Goal: Information Seeking & Learning: Check status

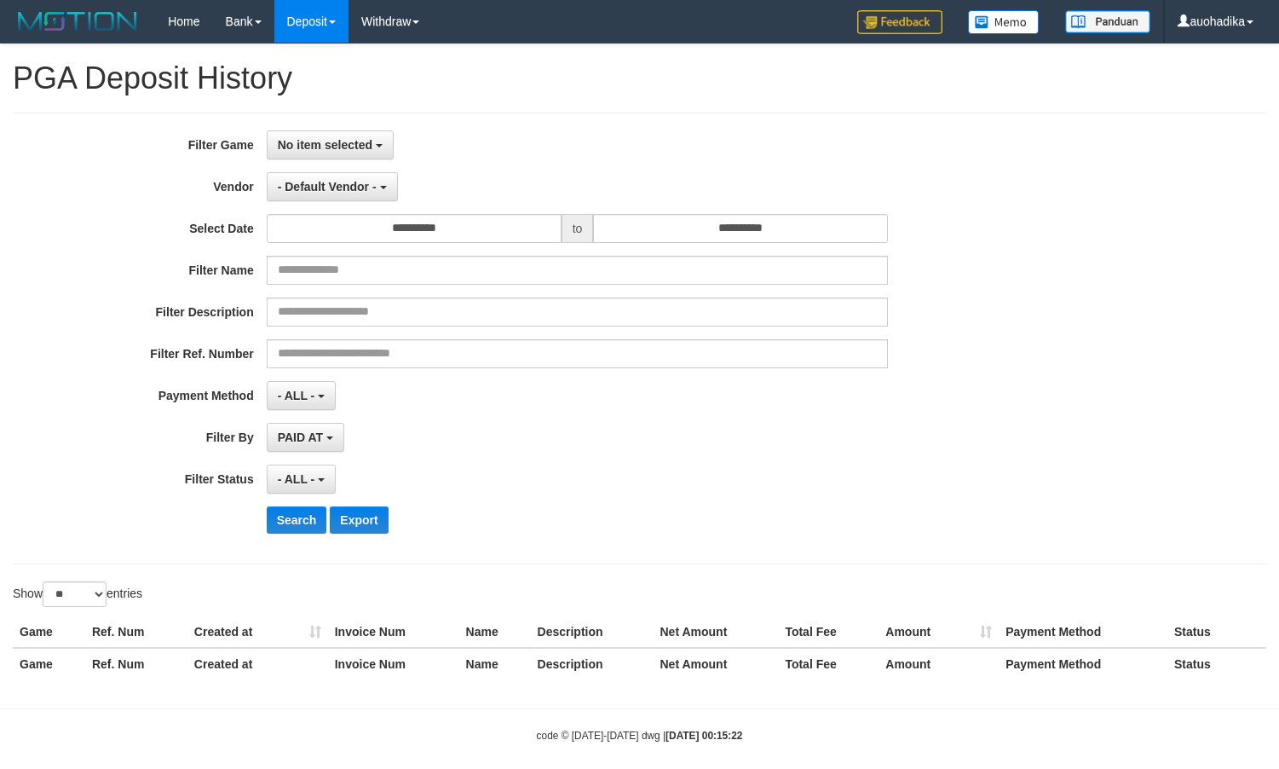
select select
select select "**"
click at [1025, 320] on div "Filter Description" at bounding box center [533, 311] width 1066 height 29
select select
select select "**"
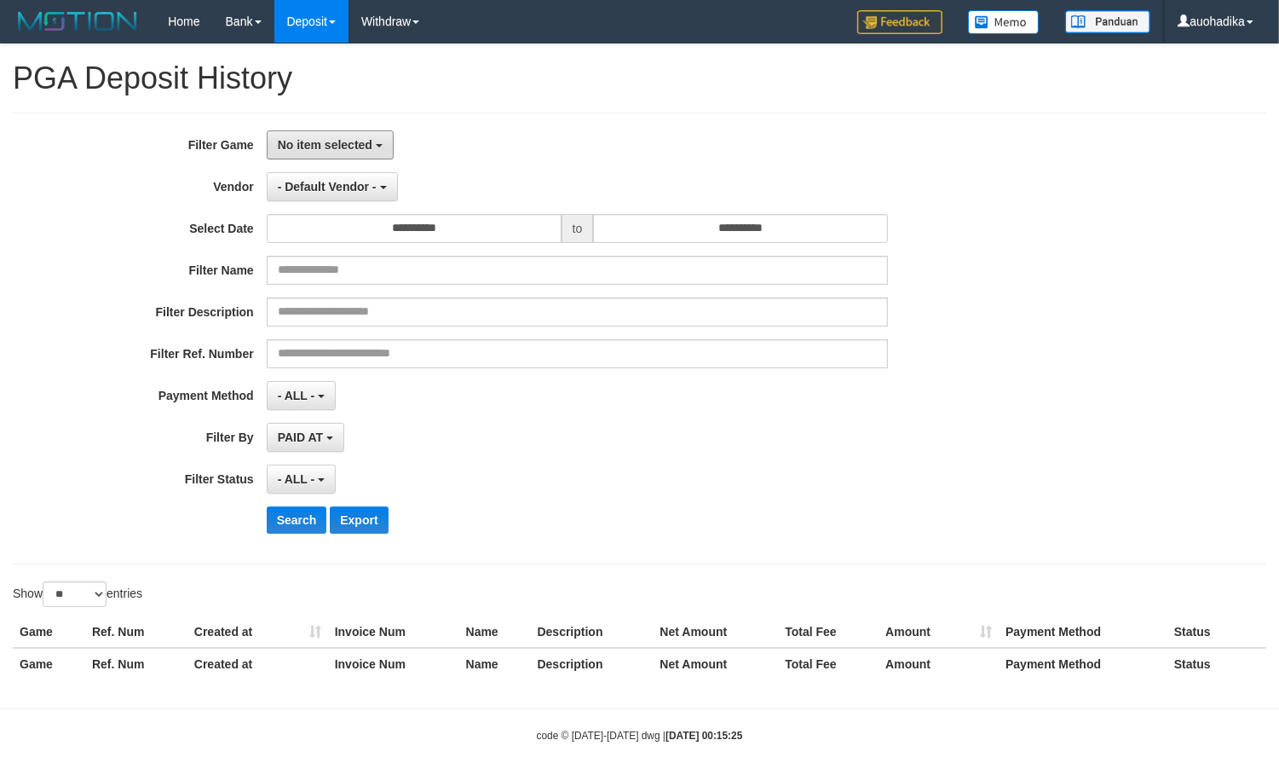
click at [342, 151] on span "No item selected" at bounding box center [325, 145] width 95 height 14
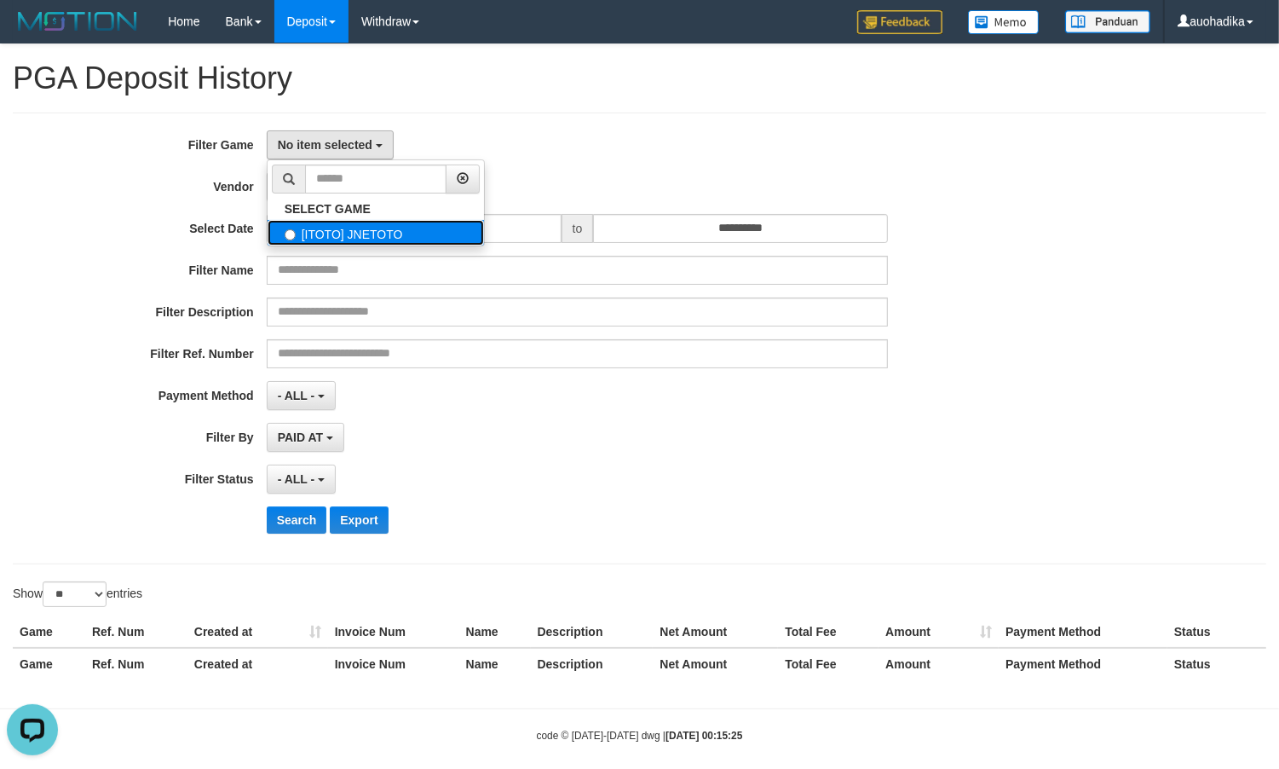
click at [350, 239] on label "[ITOTO] JNETOTO" at bounding box center [376, 233] width 217 height 26
select select "***"
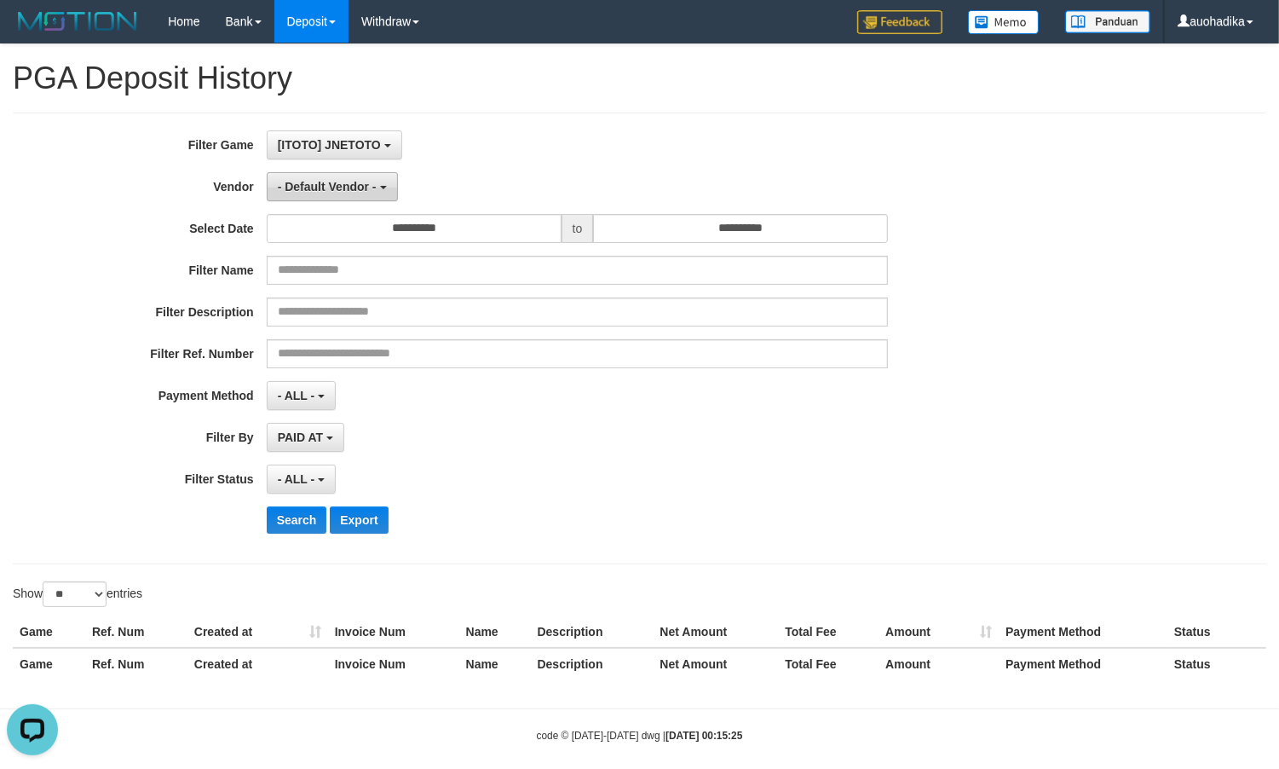
scroll to position [14, 0]
click at [351, 194] on button "- Default Vendor -" at bounding box center [332, 186] width 131 height 29
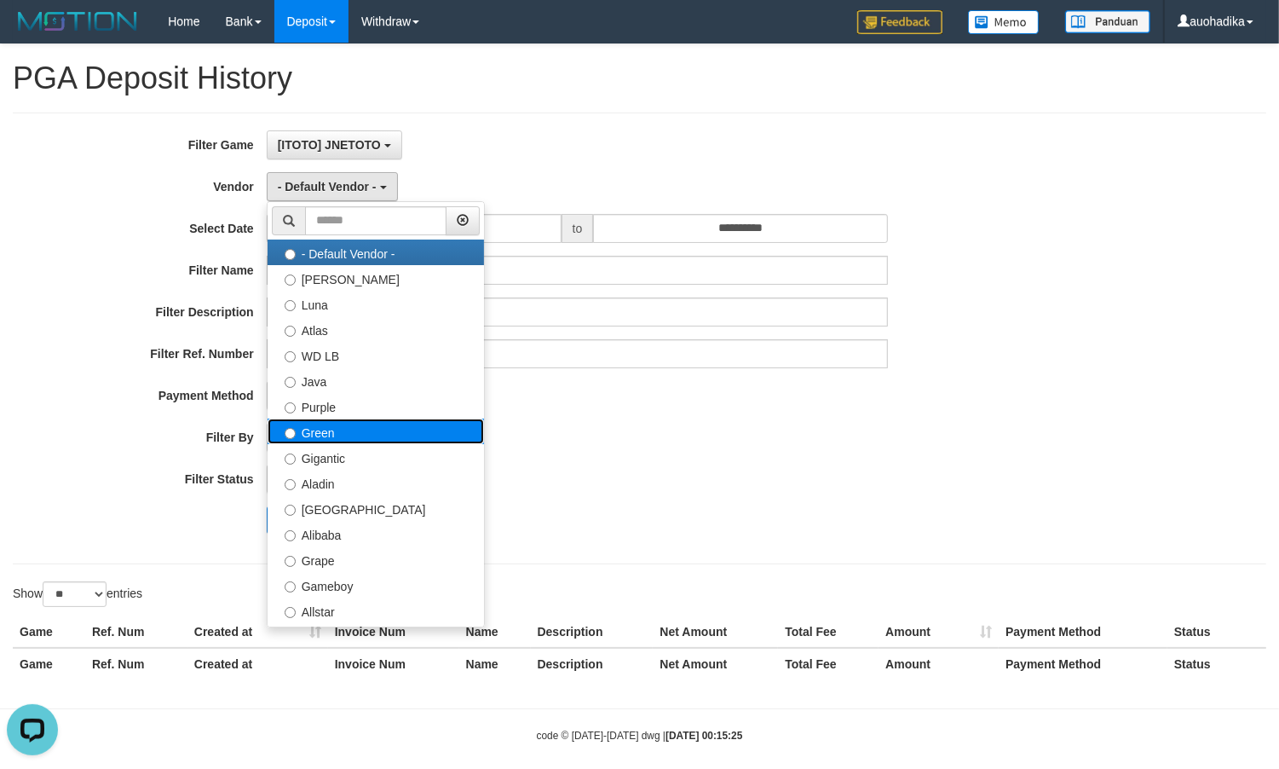
click at [351, 442] on label "Green" at bounding box center [376, 432] width 217 height 26
select select "**********"
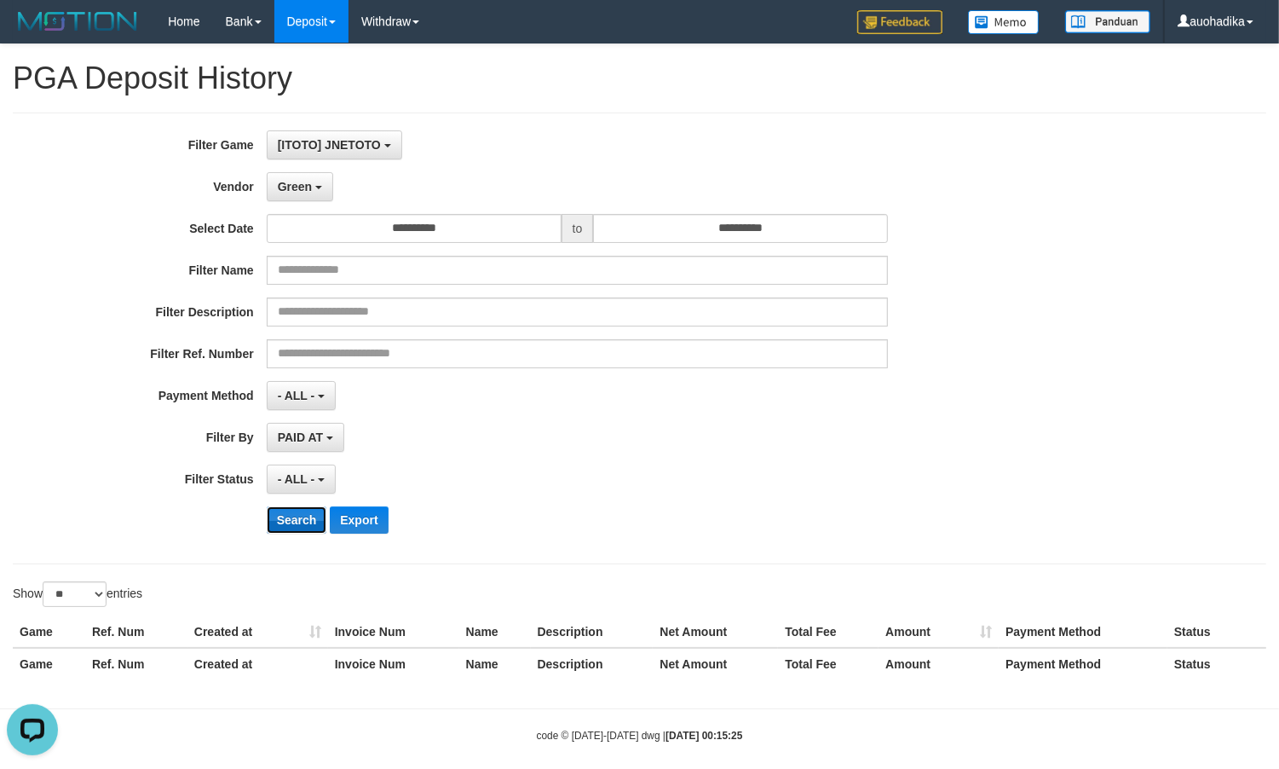
click at [298, 509] on button "Search" at bounding box center [297, 519] width 61 height 27
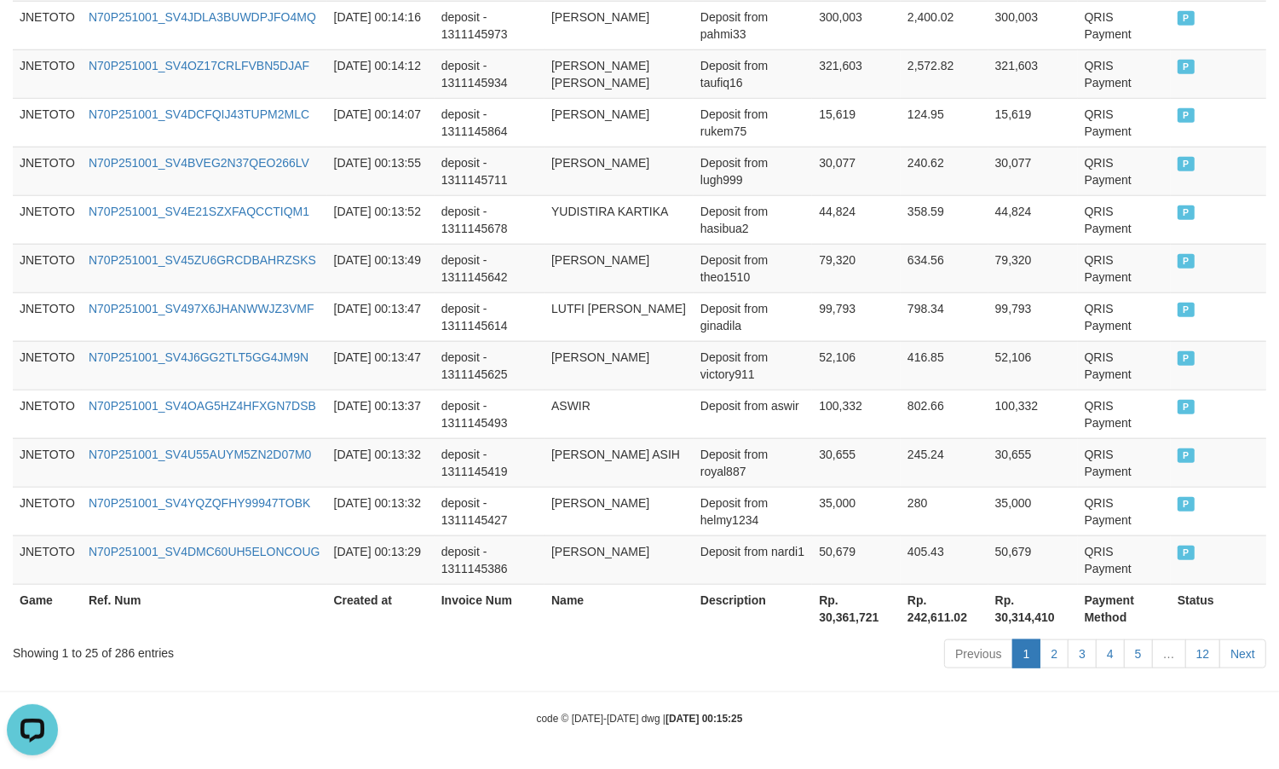
scroll to position [1302, 0]
click at [134, 649] on div "Showing 1 to 25 of 286 entries" at bounding box center [266, 650] width 507 height 24
click at [129, 648] on div "Showing 1 to 25 of 286 entries" at bounding box center [266, 650] width 507 height 24
copy div "286"
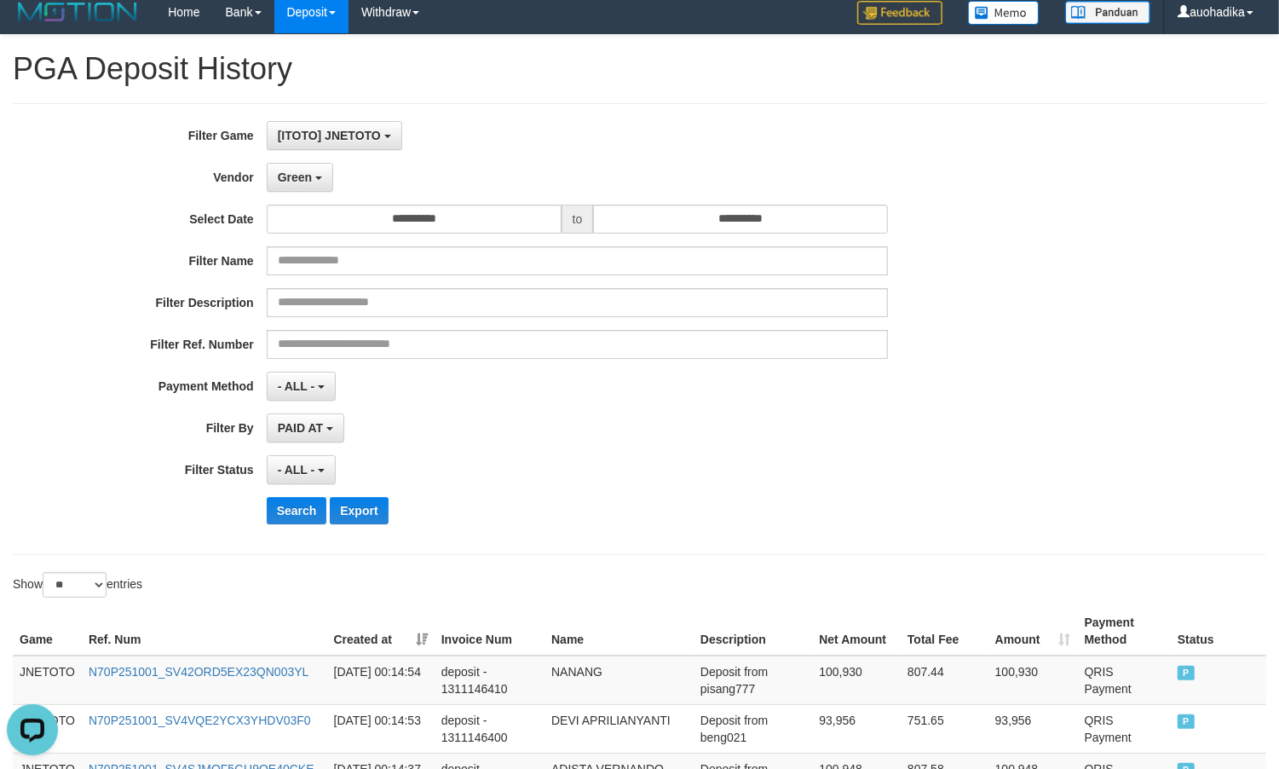
scroll to position [0, 0]
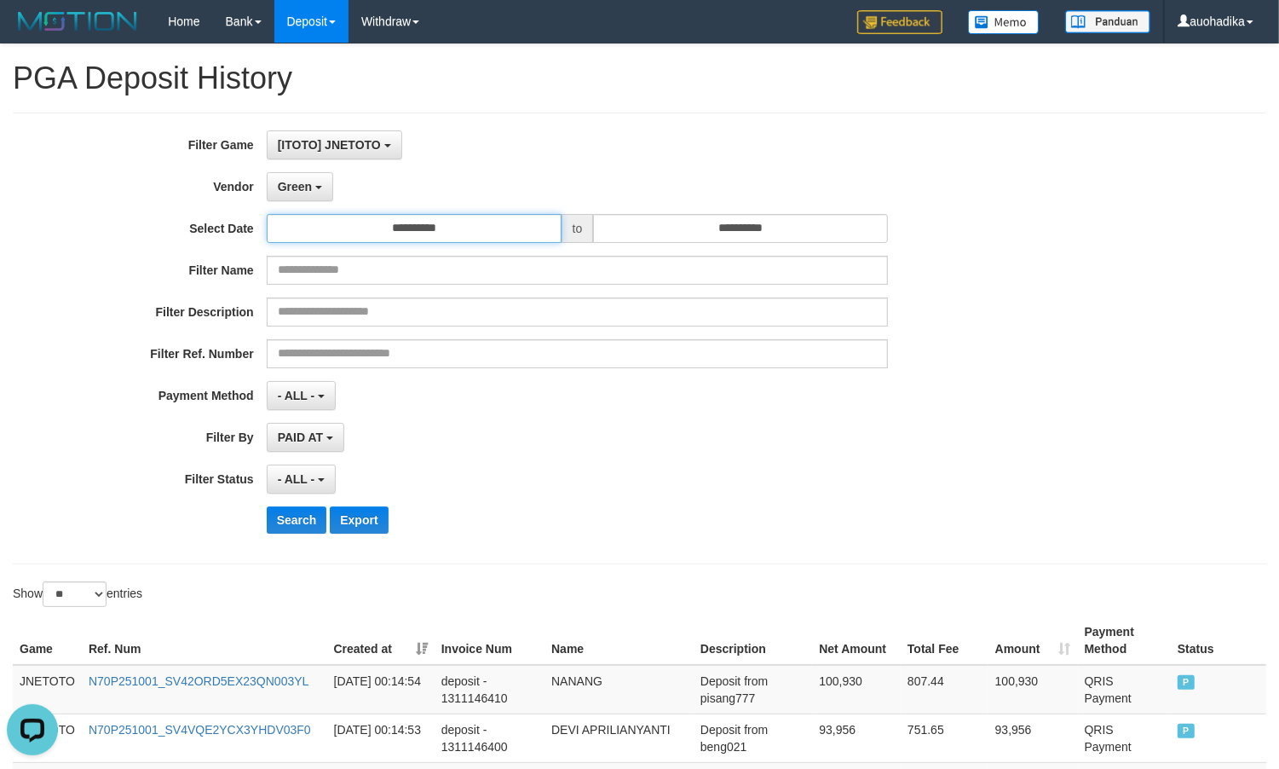
click at [380, 227] on input "**********" at bounding box center [414, 228] width 295 height 29
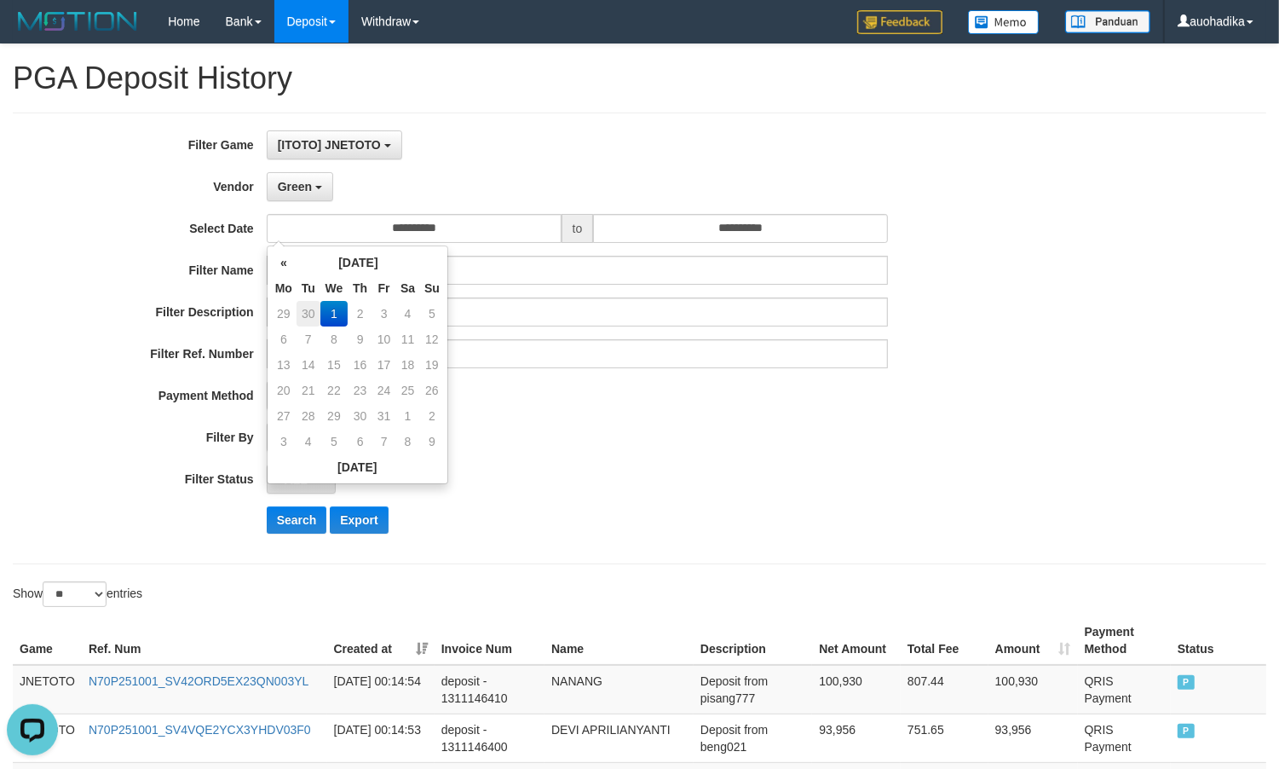
click at [300, 307] on td "30" at bounding box center [309, 314] width 24 height 26
click at [335, 440] on td "1" at bounding box center [334, 442] width 28 height 26
click at [312, 312] on td "30" at bounding box center [309, 314] width 24 height 26
type input "**********"
click at [699, 491] on div "- ALL - SELECT ALL - ALL - SELECT STATUS PENDING/UNPAID PAID CANCELED EXPIRED" at bounding box center [578, 479] width 622 height 29
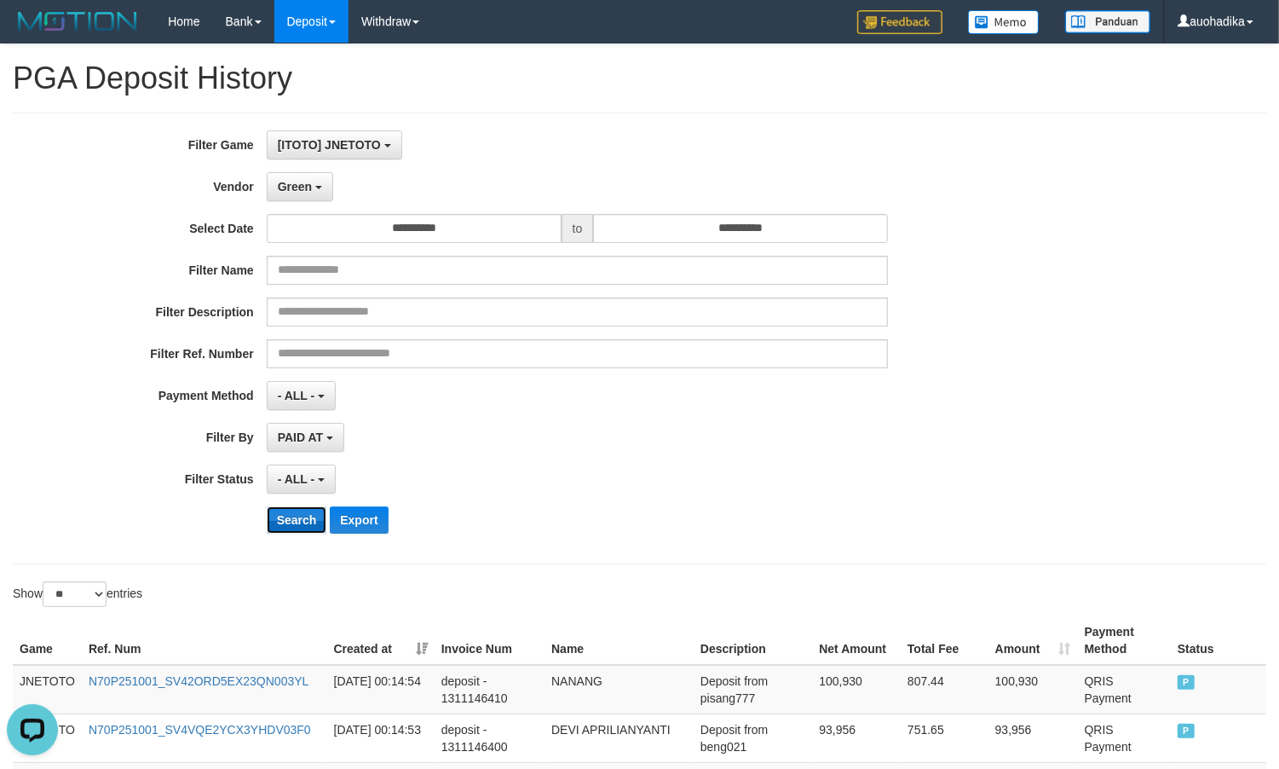
click at [288, 528] on button "Search" at bounding box center [297, 519] width 61 height 27
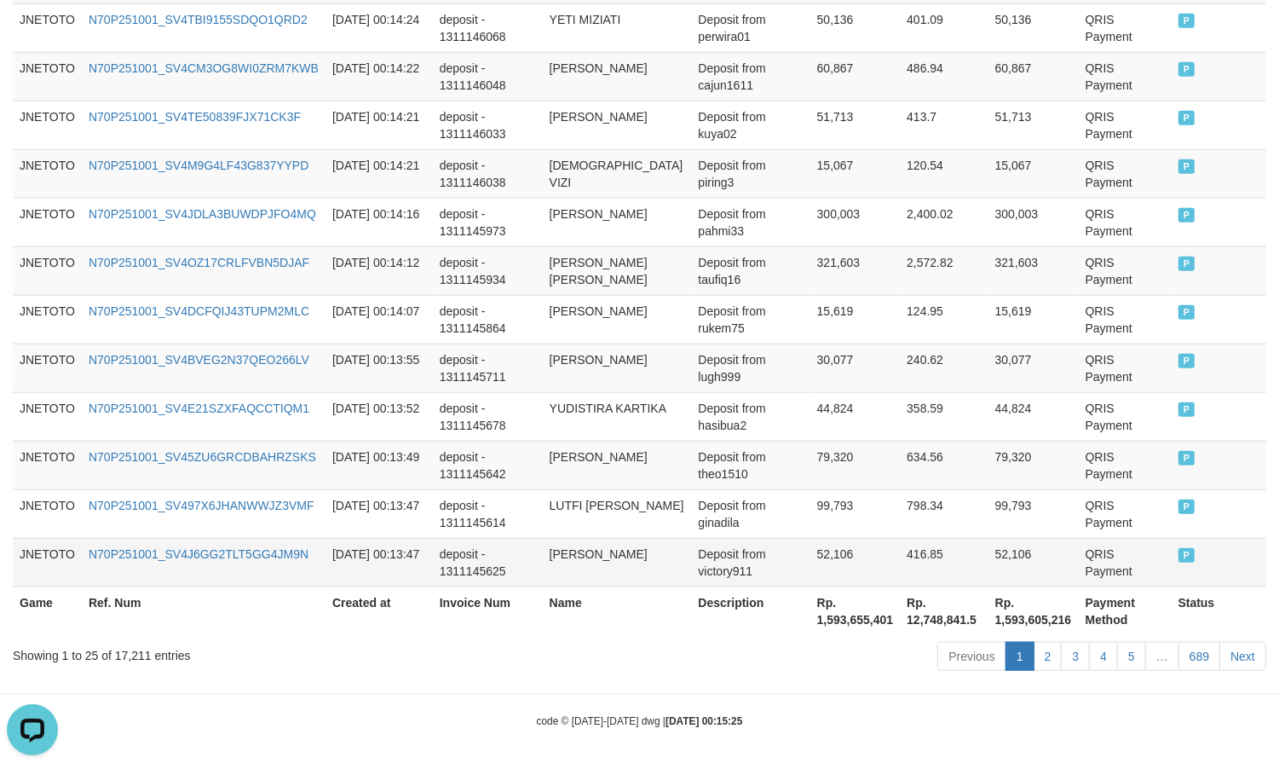
scroll to position [1302, 0]
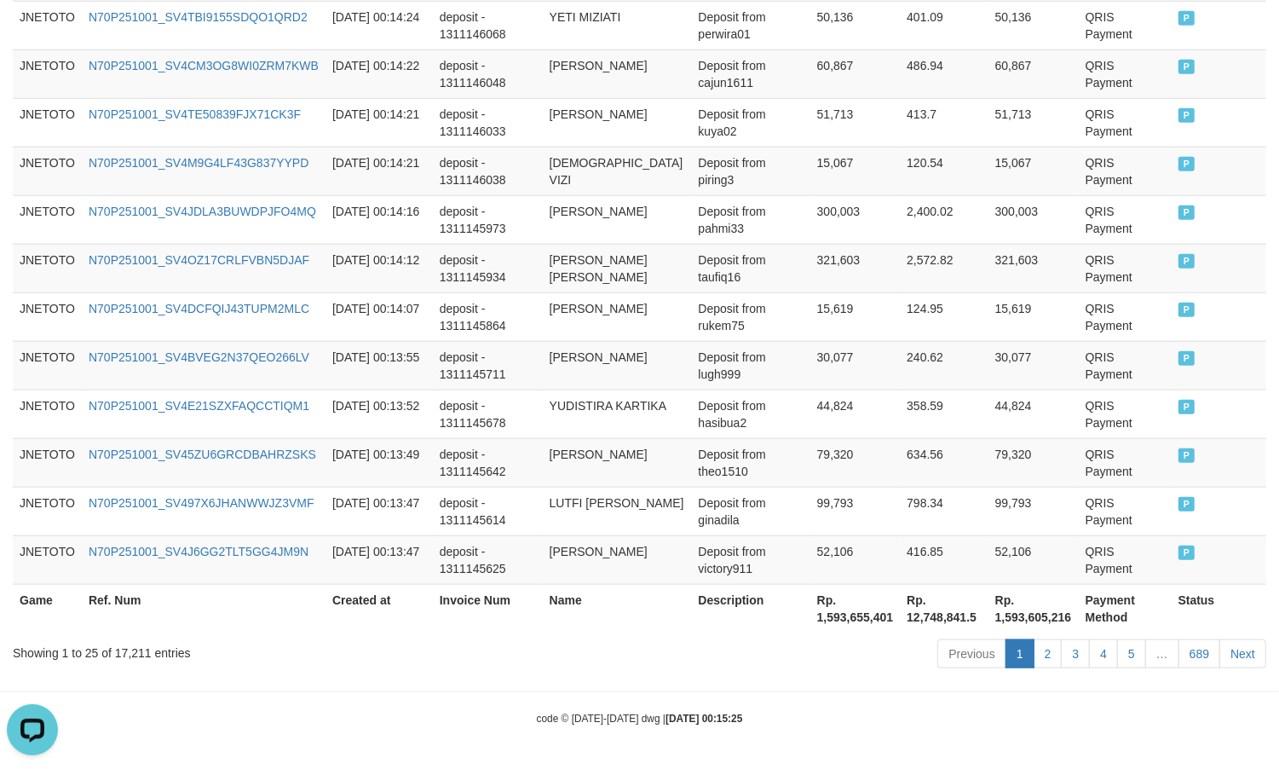
click at [124, 654] on div "Showing 1 to 25 of 17,211 entries" at bounding box center [266, 650] width 507 height 24
copy div "17,211"
click at [868, 622] on th "Rp. 1,593,655,401" at bounding box center [856, 608] width 90 height 49
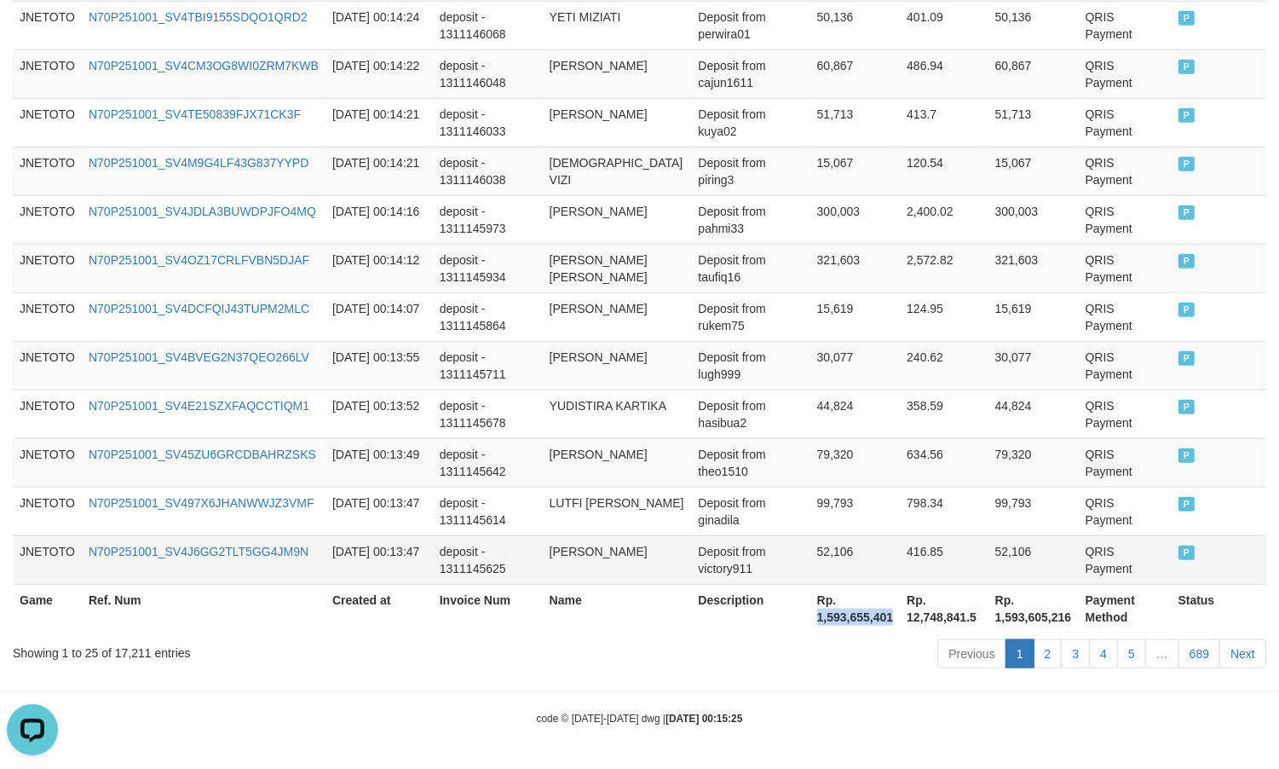
copy th "1,593,655,401"
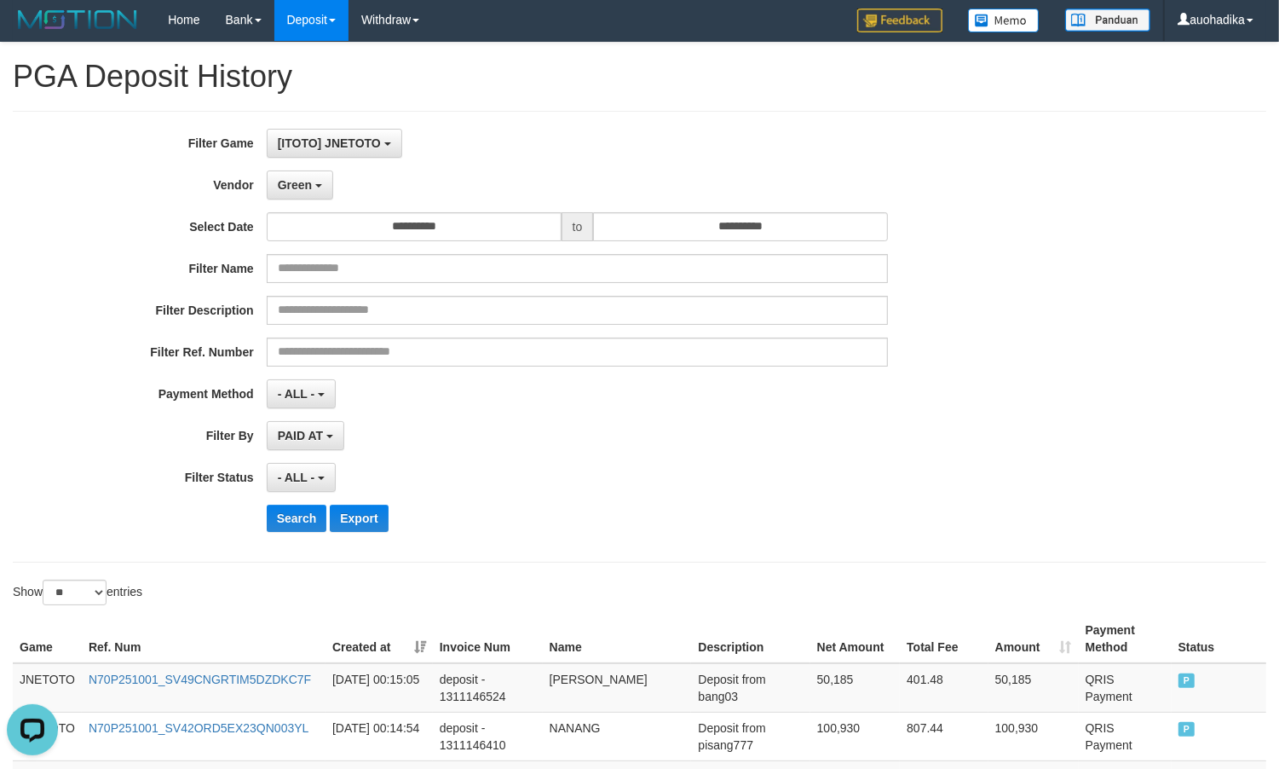
scroll to position [0, 0]
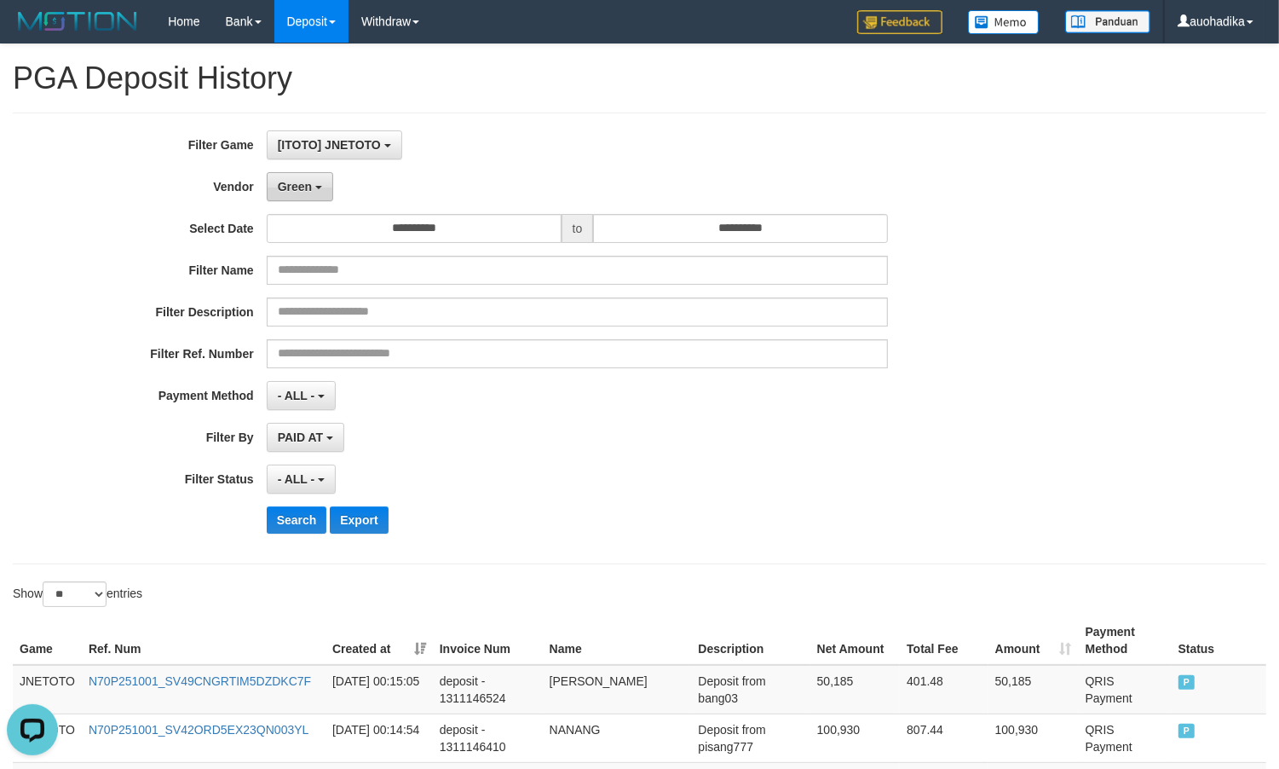
click at [309, 188] on span "Green" at bounding box center [295, 187] width 34 height 14
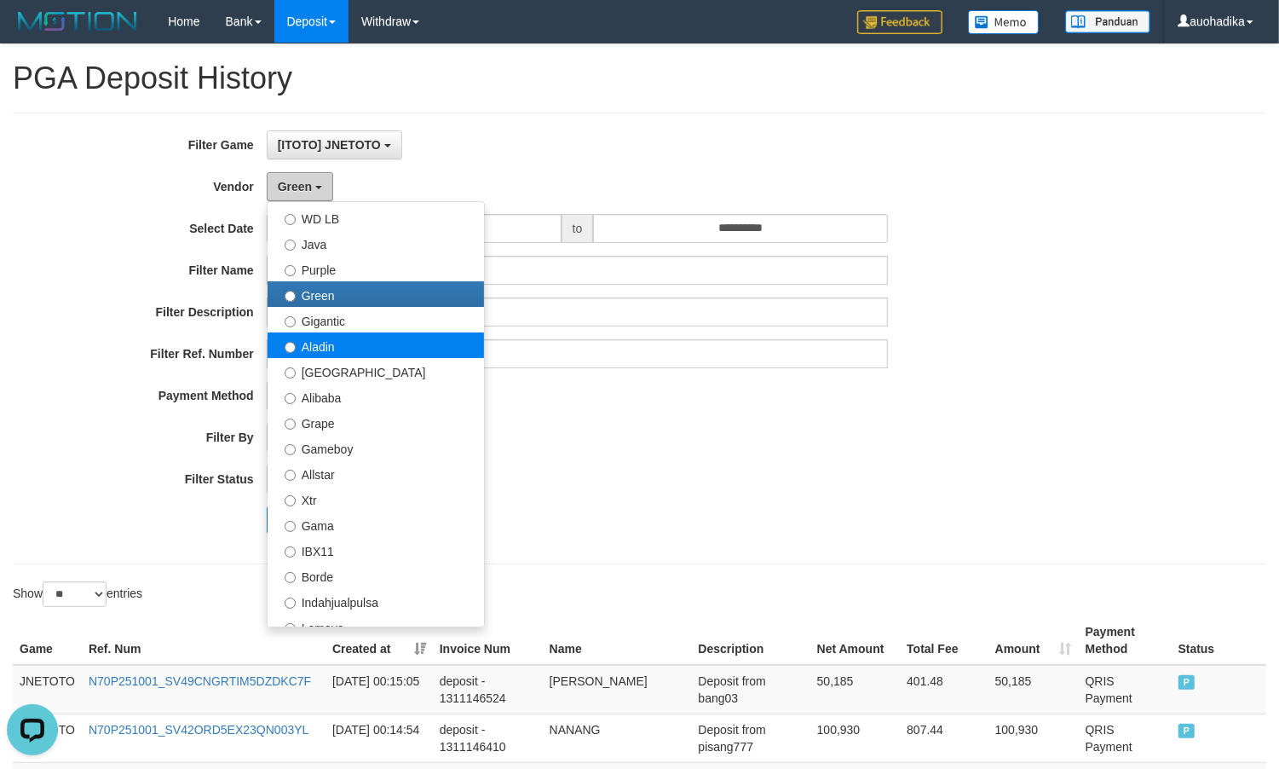
scroll to position [141, 0]
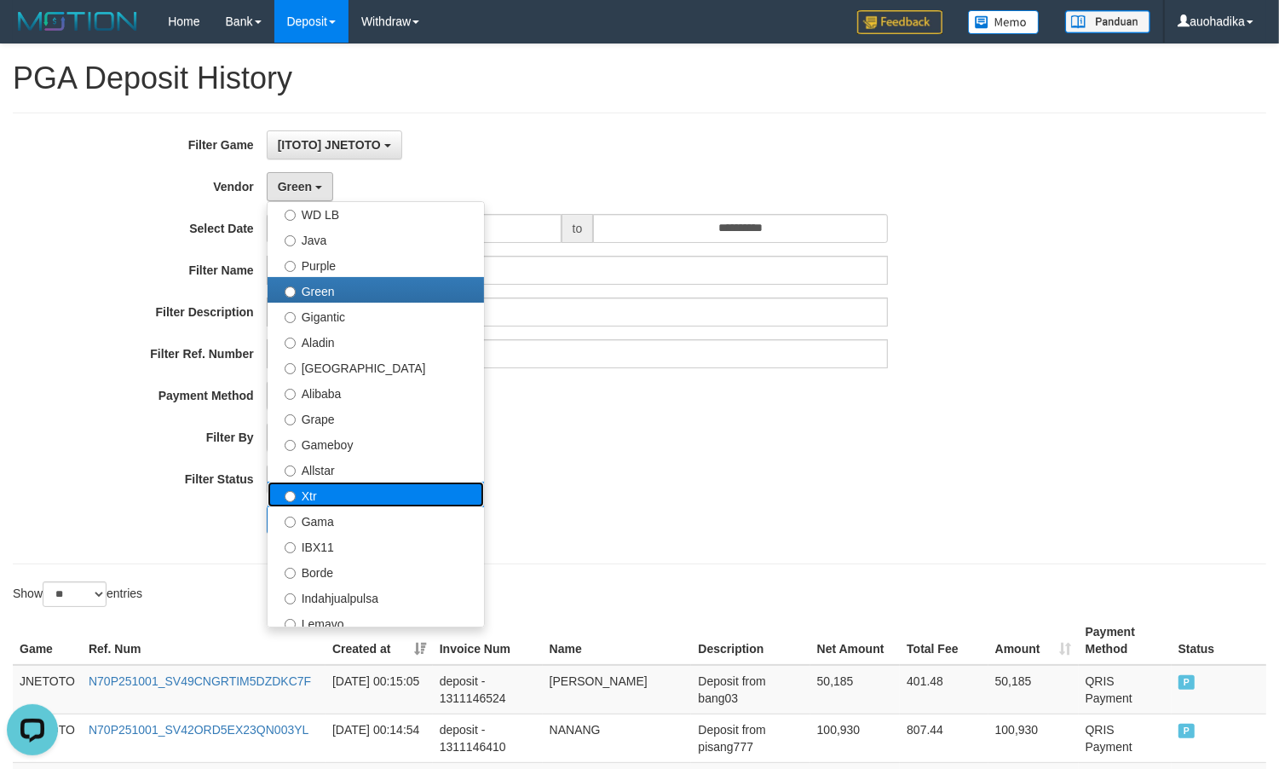
click at [308, 488] on label "Xtr" at bounding box center [376, 495] width 217 height 26
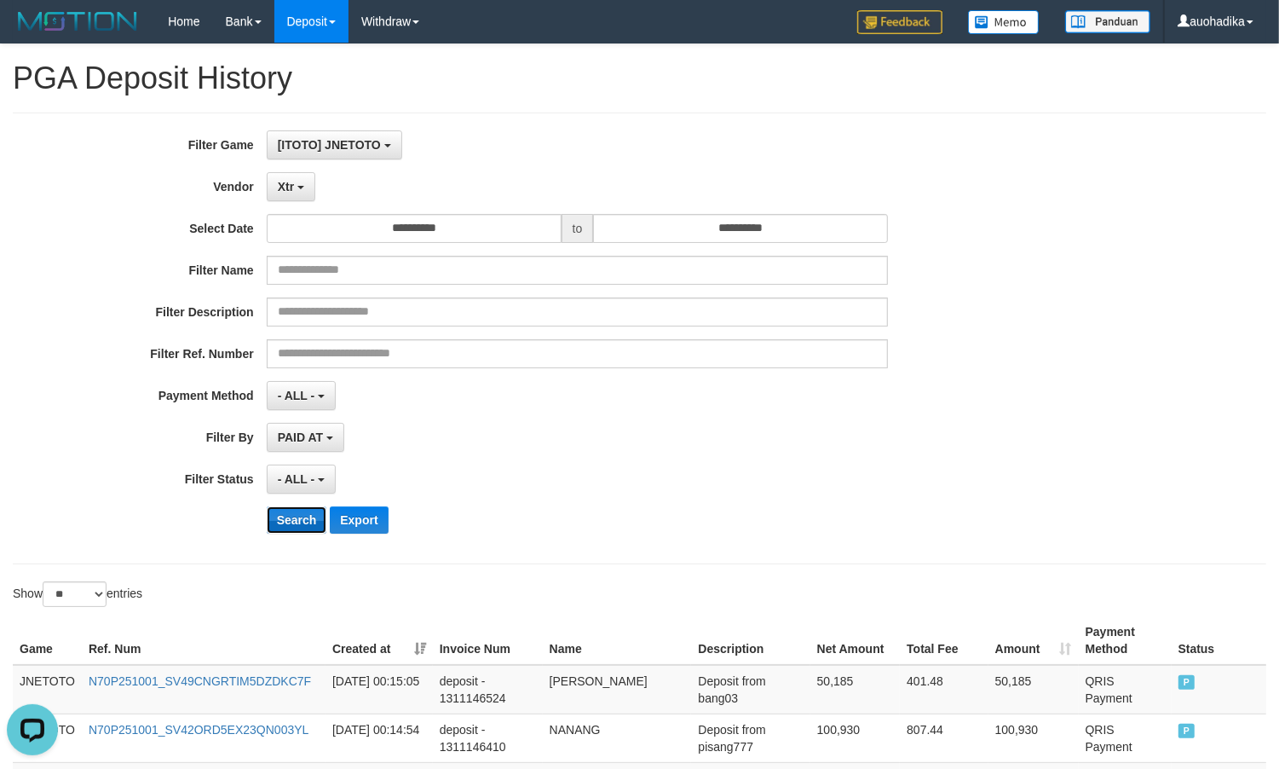
click at [300, 520] on button "Search" at bounding box center [297, 519] width 61 height 27
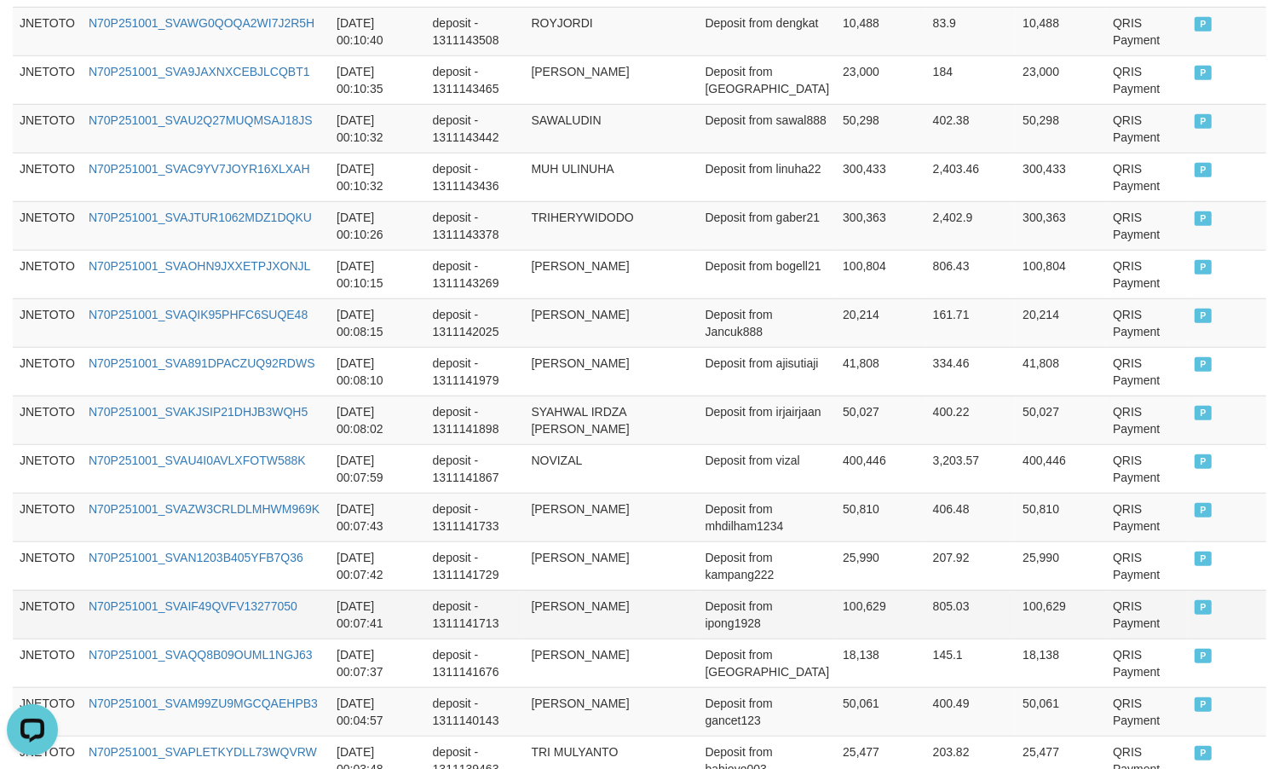
scroll to position [1302, 0]
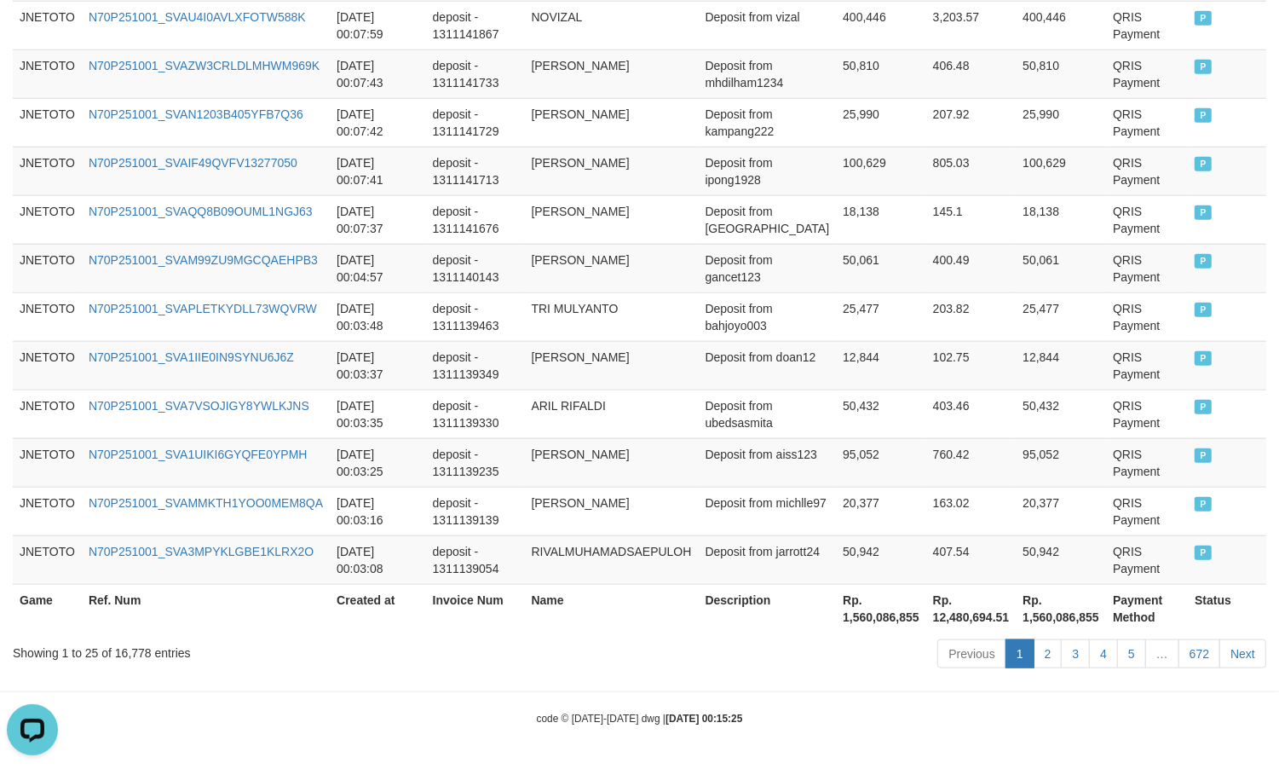
click at [122, 640] on div "Showing 1 to 25 of 16,778 entries" at bounding box center [266, 650] width 507 height 24
copy div "16,778"
click at [869, 611] on th "Rp. 1,560,086,855" at bounding box center [881, 608] width 90 height 49
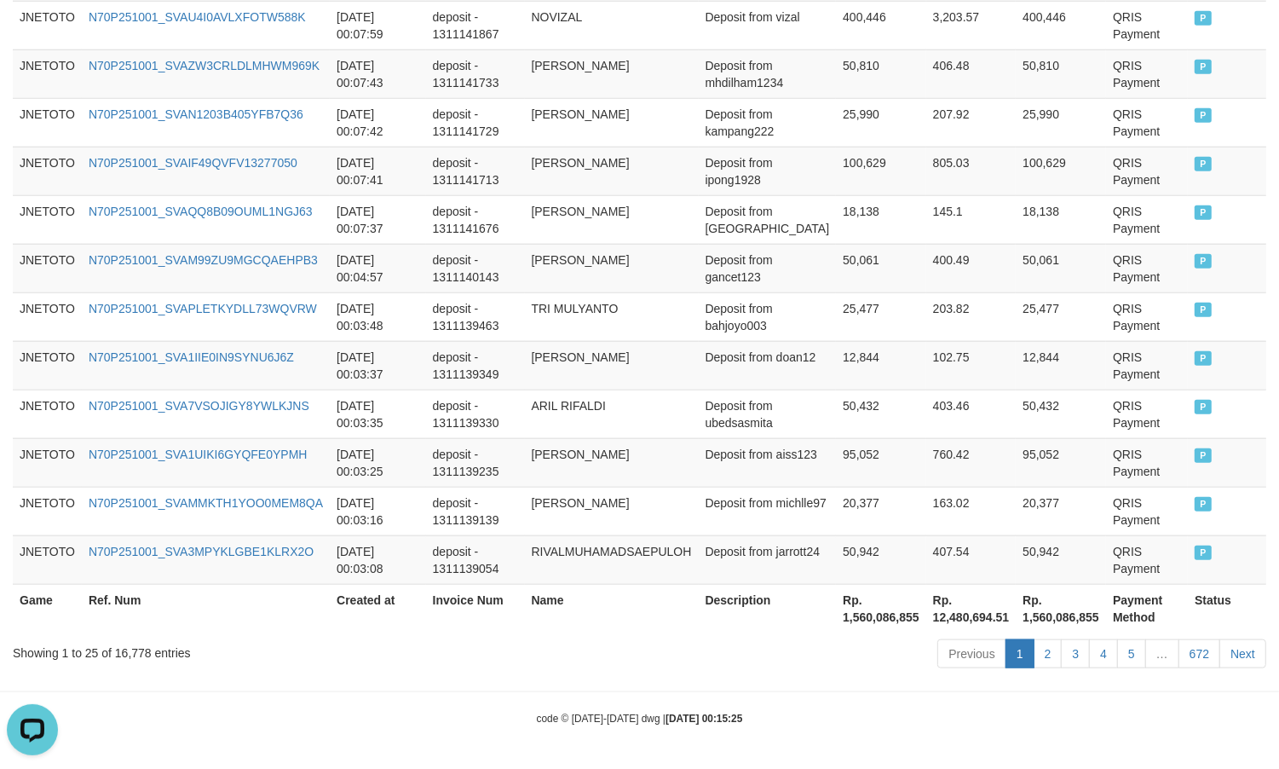
click at [846, 628] on th "Rp. 1,560,086,855" at bounding box center [881, 608] width 90 height 49
drag, startPoint x: 829, startPoint y: 615, endPoint x: 901, endPoint y: 615, distance: 71.6
click at [901, 615] on th "Rp. 1,560,086,855" at bounding box center [881, 608] width 90 height 49
copy th "1,560,086,855"
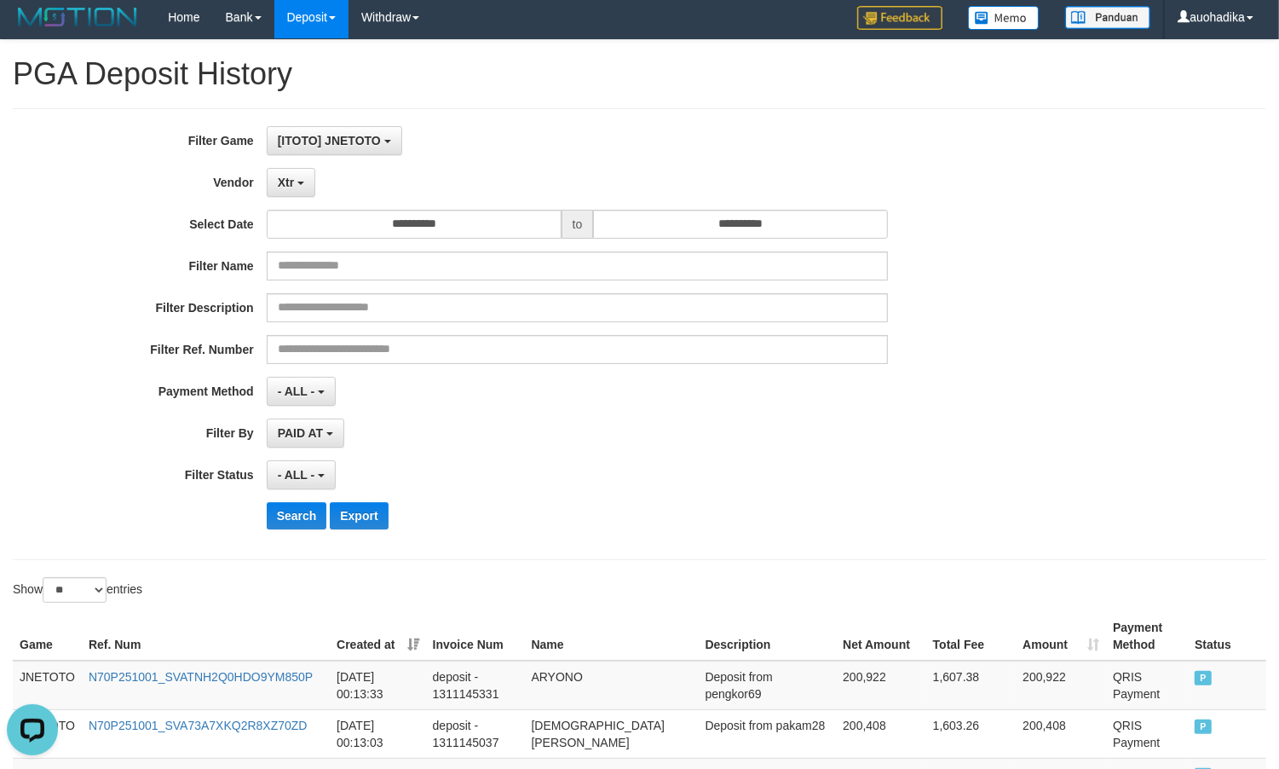
scroll to position [0, 0]
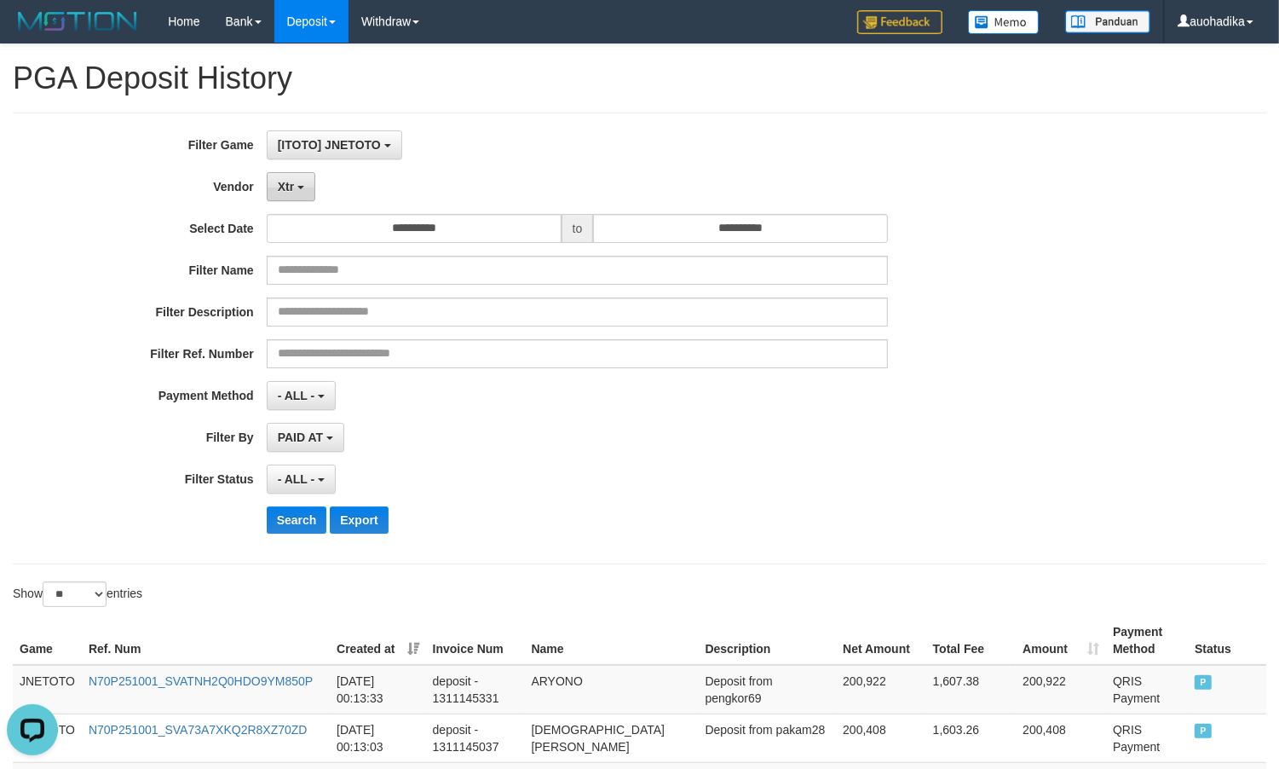
click at [291, 188] on span "Xtr" at bounding box center [286, 187] width 16 height 14
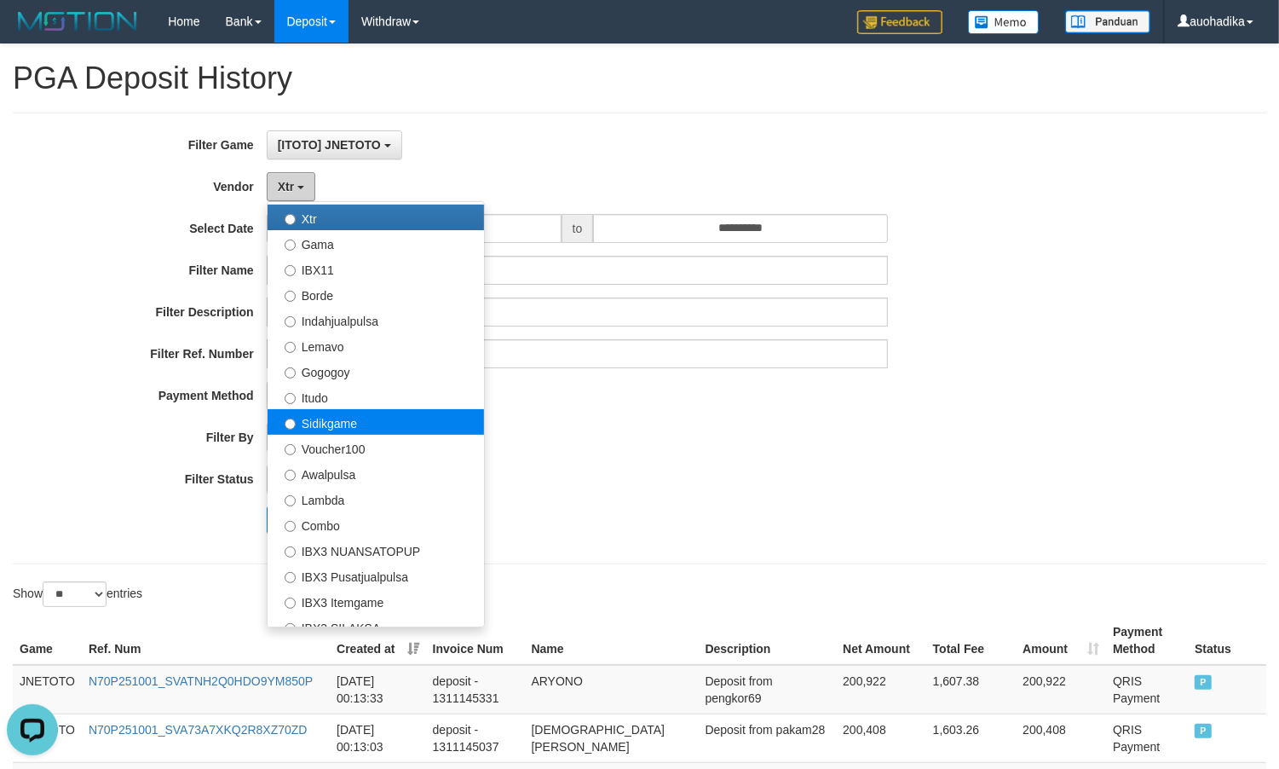
scroll to position [426, 0]
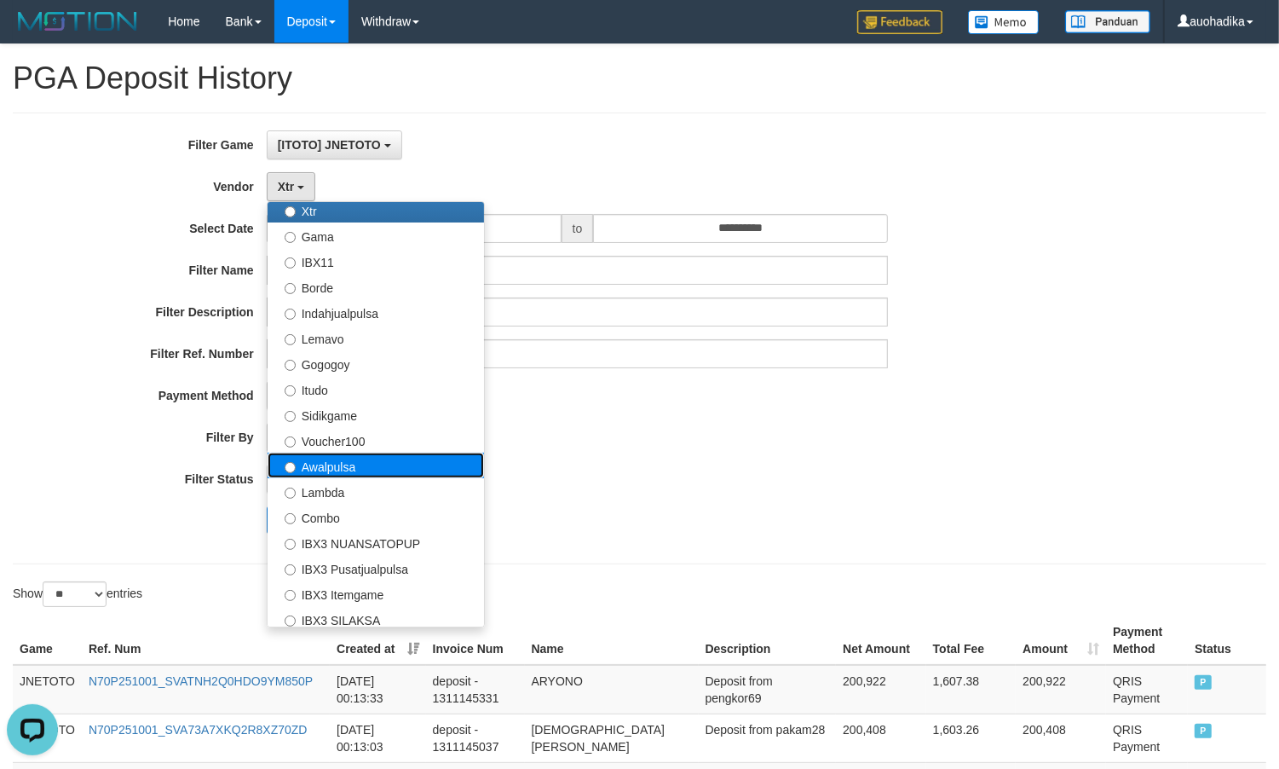
click at [364, 461] on label "Awalpulsa" at bounding box center [376, 466] width 217 height 26
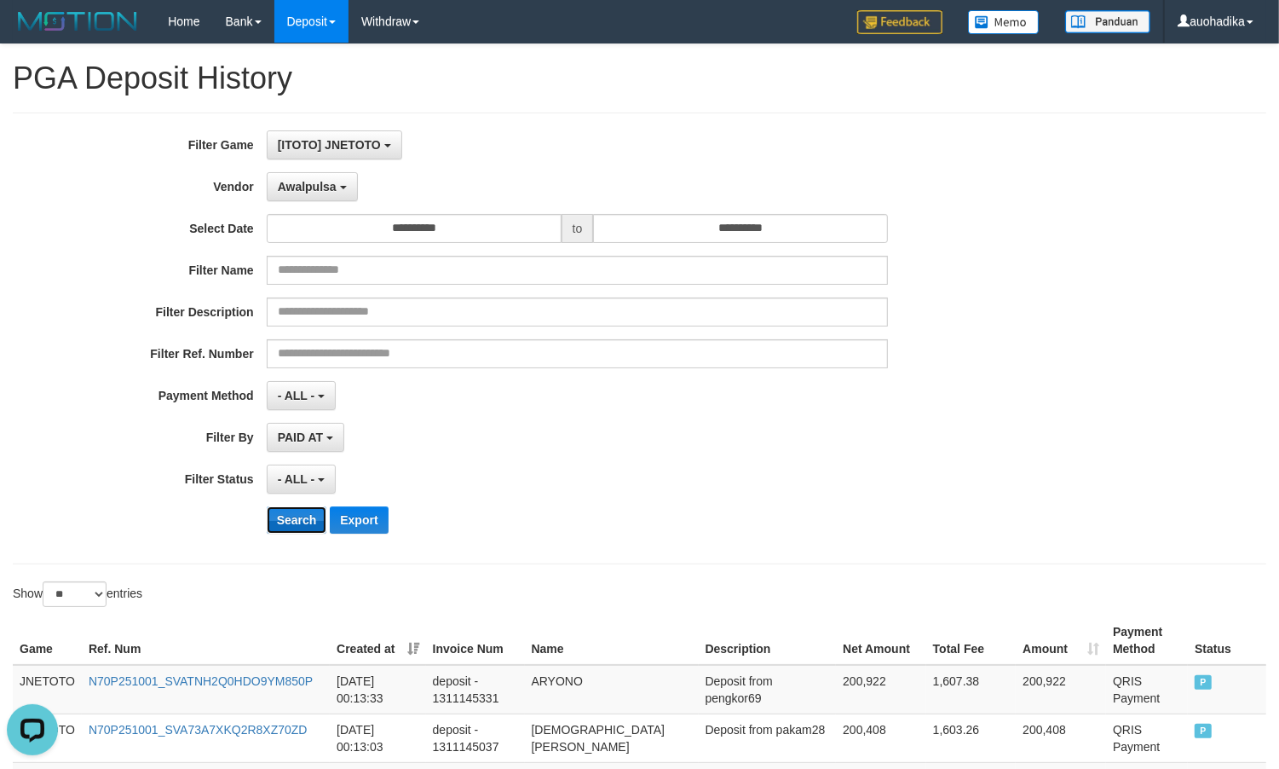
click at [278, 517] on button "Search" at bounding box center [297, 519] width 61 height 27
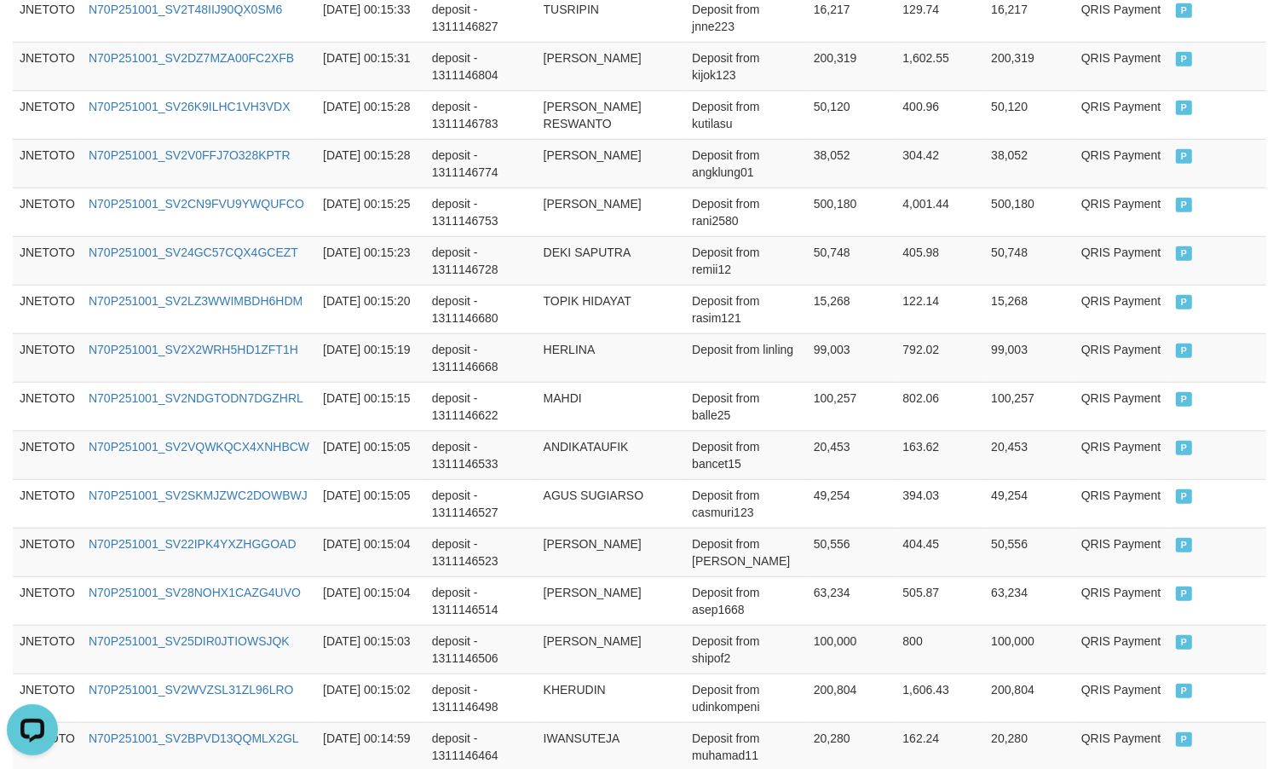
scroll to position [1302, 0]
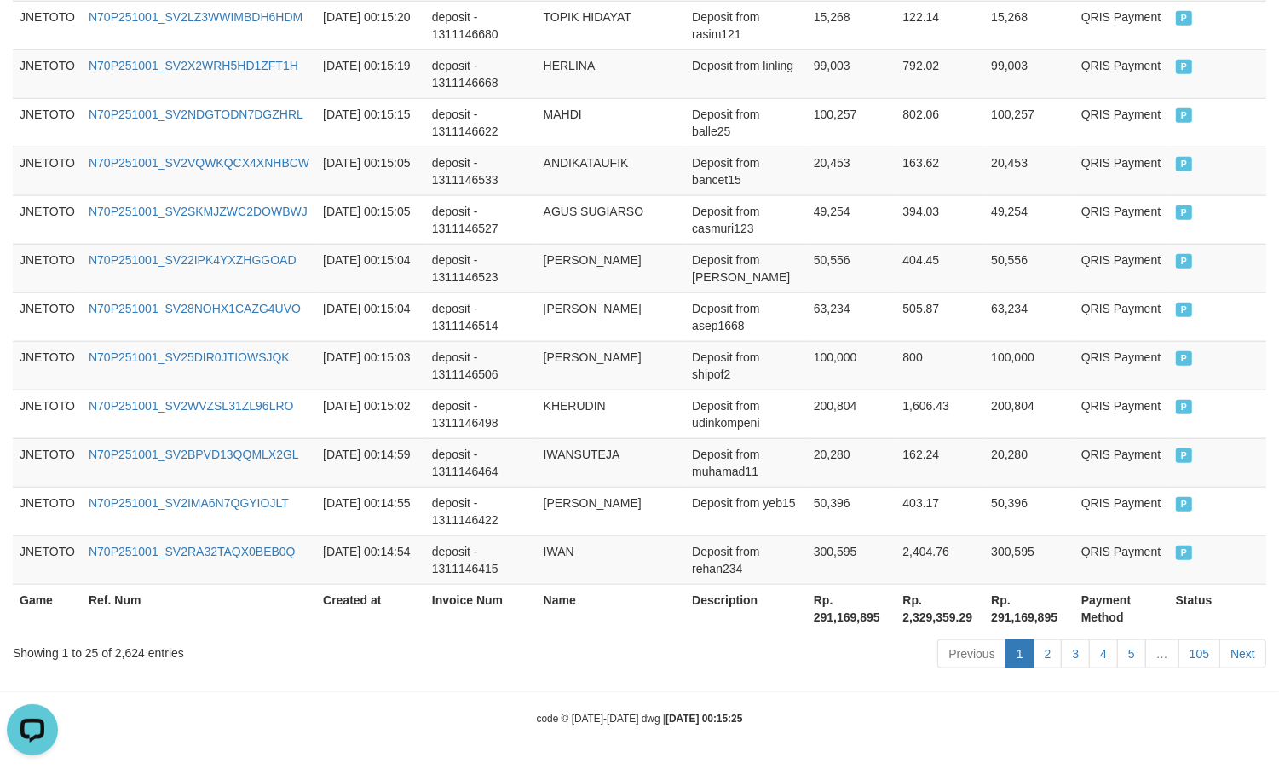
click at [133, 653] on div "Showing 1 to 25 of 2,624 entries" at bounding box center [266, 650] width 507 height 24
copy div "2,624"
click at [832, 614] on th "Rp. 291,169,895" at bounding box center [852, 608] width 90 height 49
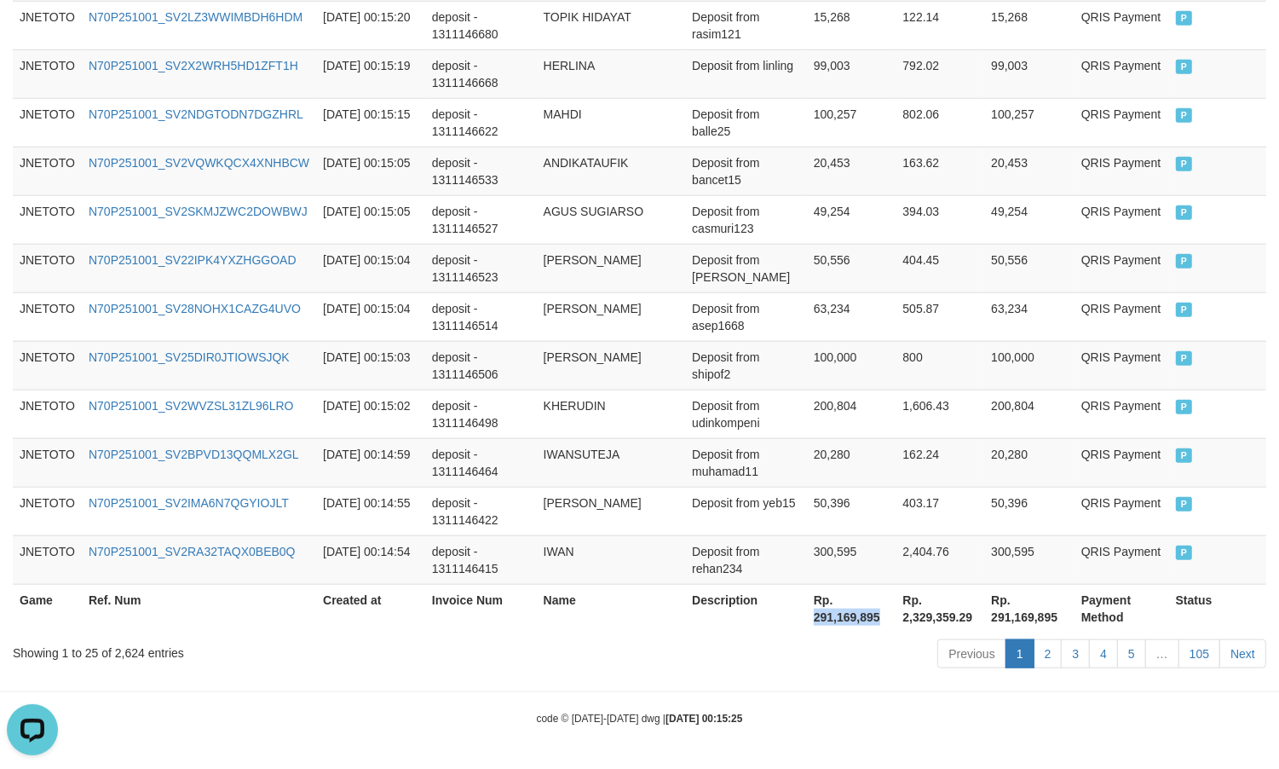
copy th "291,169,895"
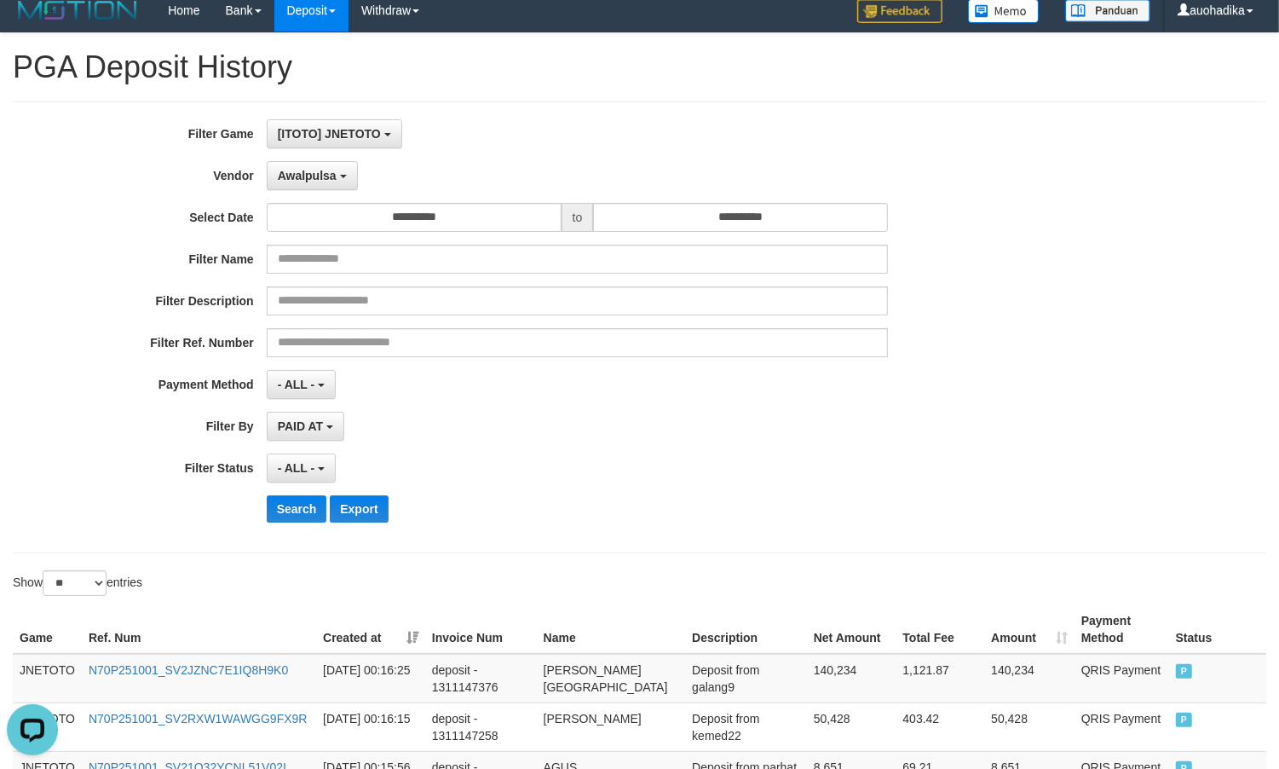
scroll to position [0, 0]
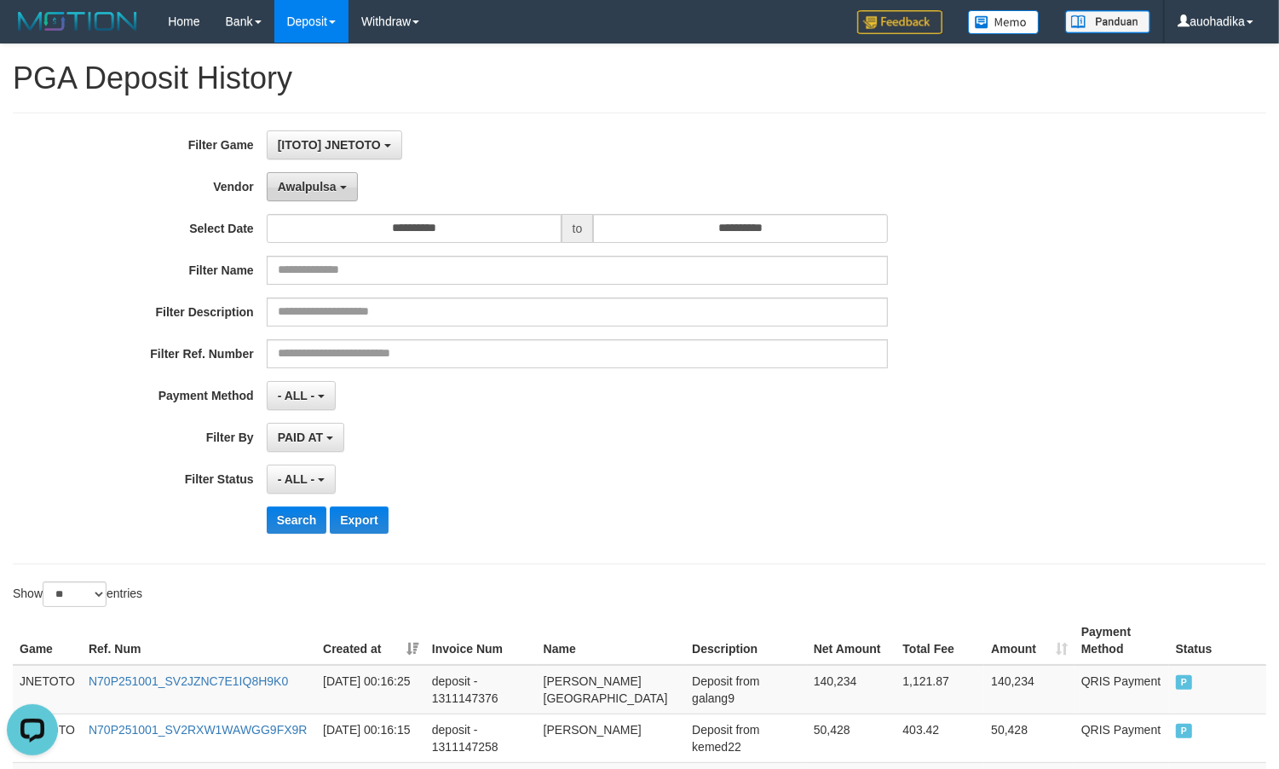
click at [326, 193] on span "Awalpulsa" at bounding box center [307, 187] width 59 height 14
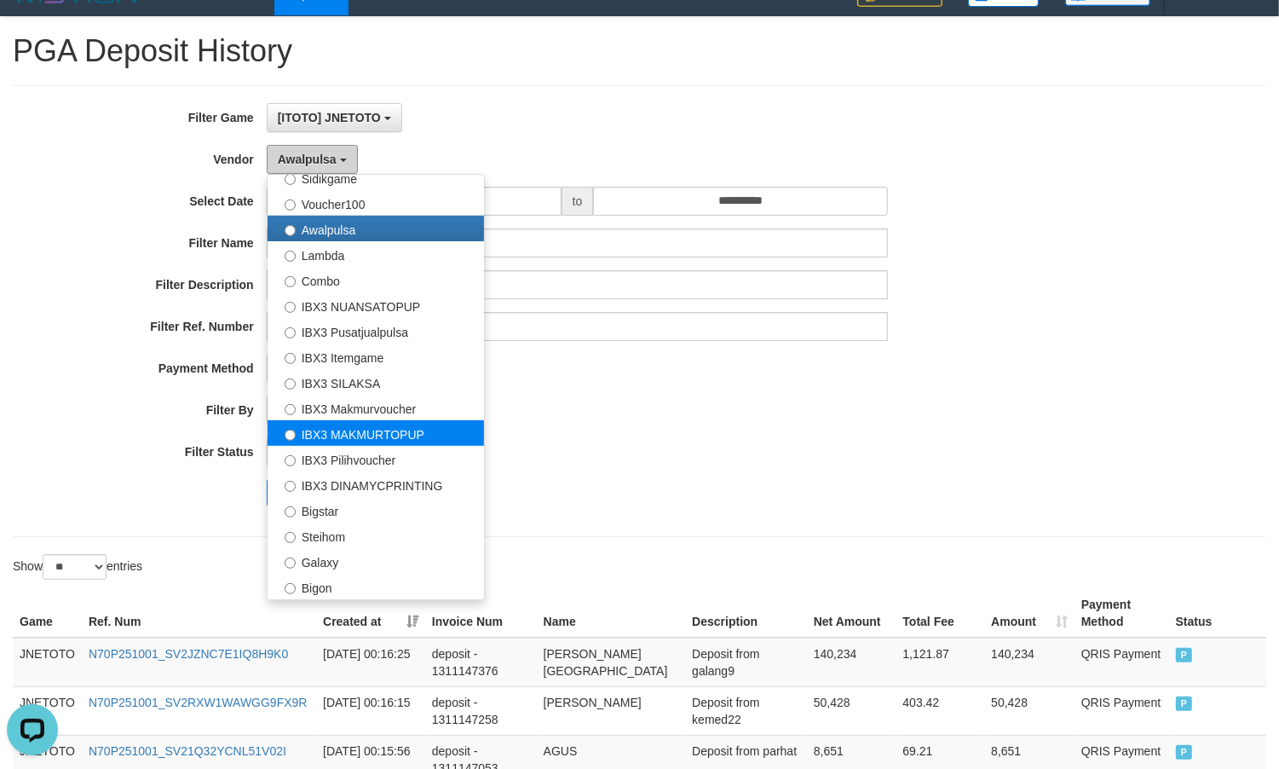
scroll to position [141, 0]
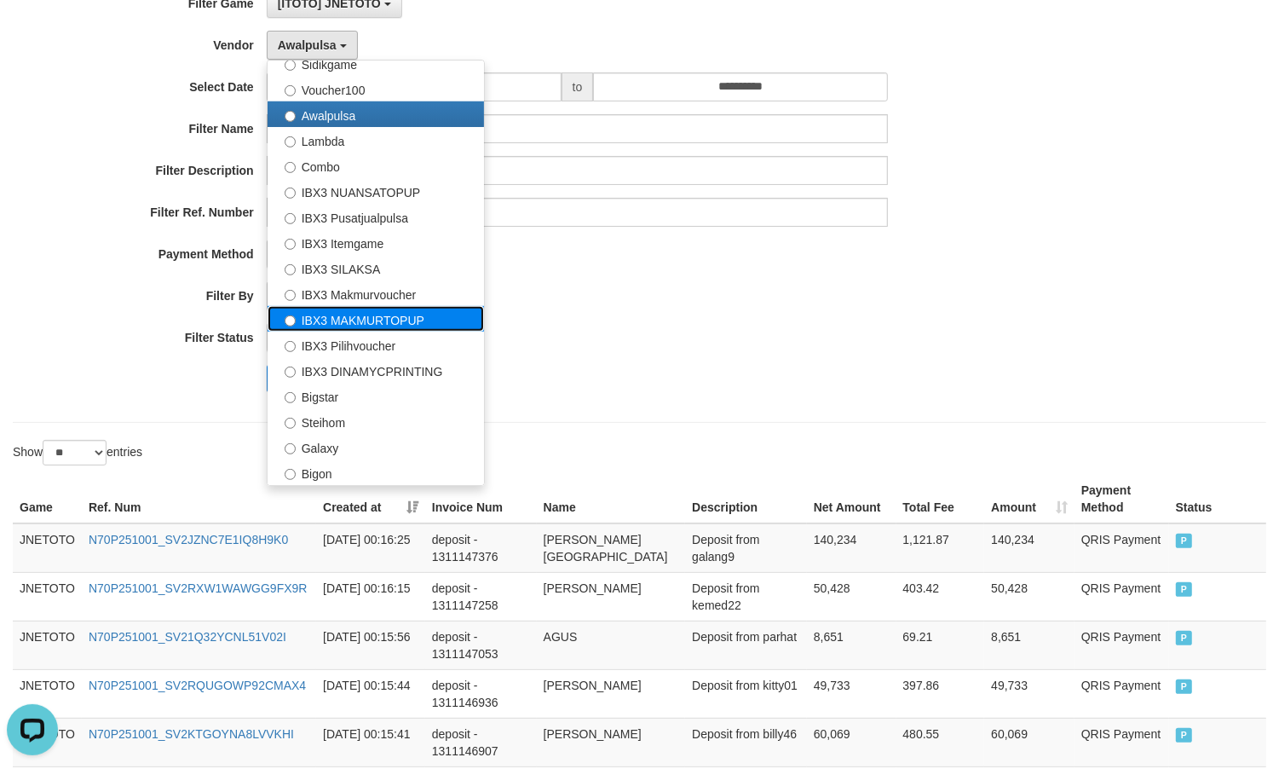
click at [419, 307] on label "IBX3 MAKMURTOPUP" at bounding box center [376, 319] width 217 height 26
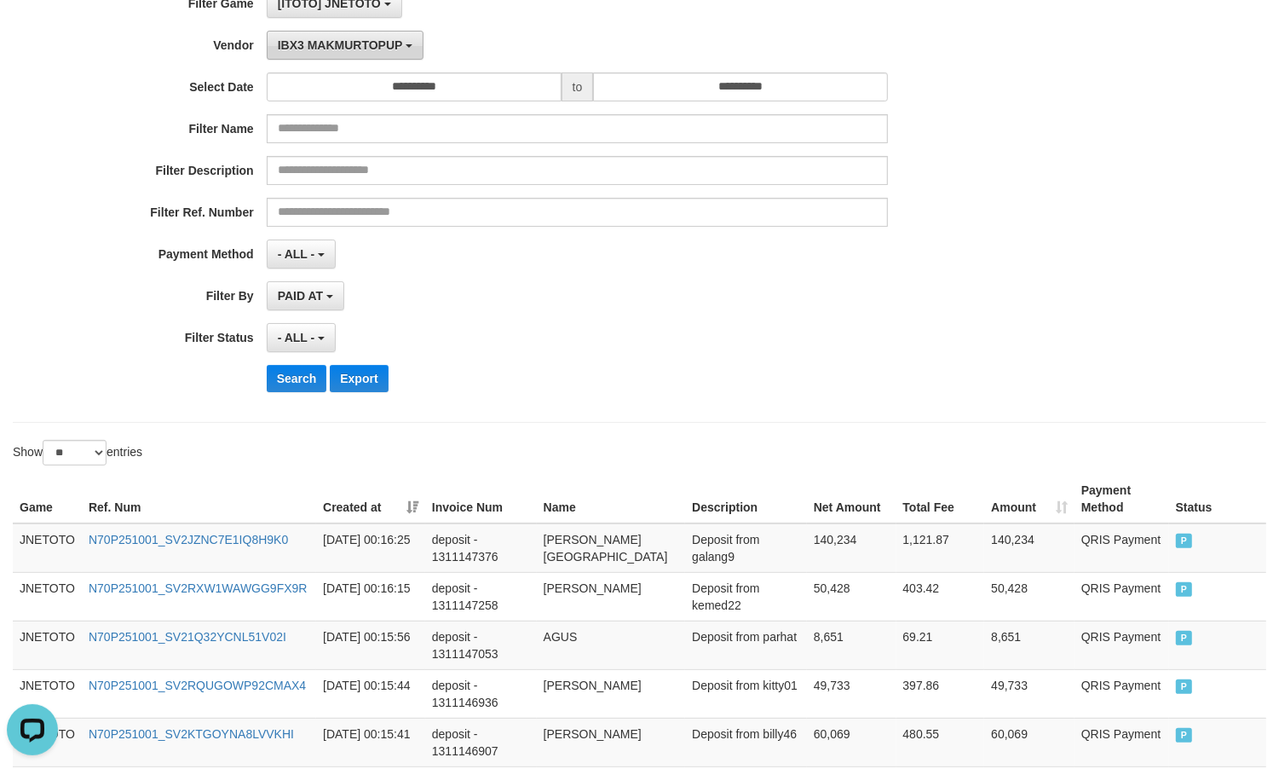
click at [372, 48] on span "IBX3 MAKMURTOPUP" at bounding box center [340, 45] width 125 height 14
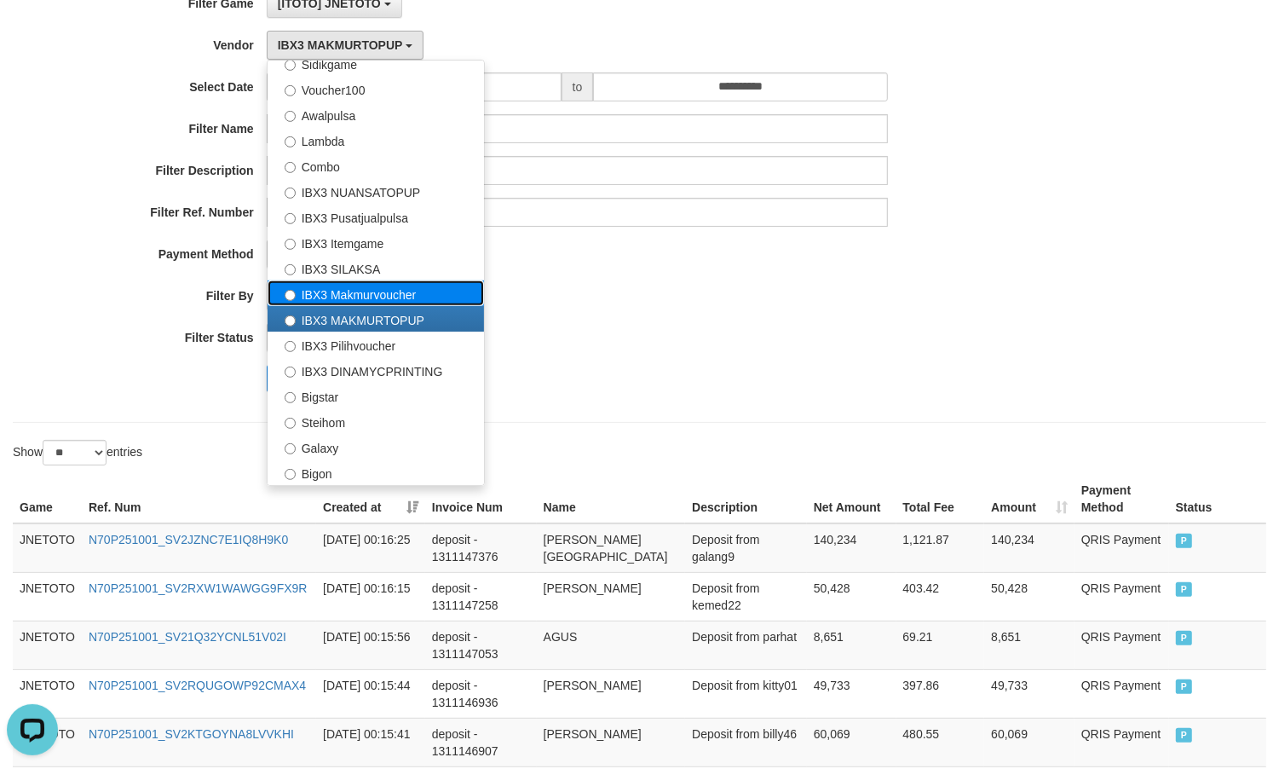
click at [388, 297] on label "IBX3 Makmurvoucher" at bounding box center [376, 293] width 217 height 26
select select "**********"
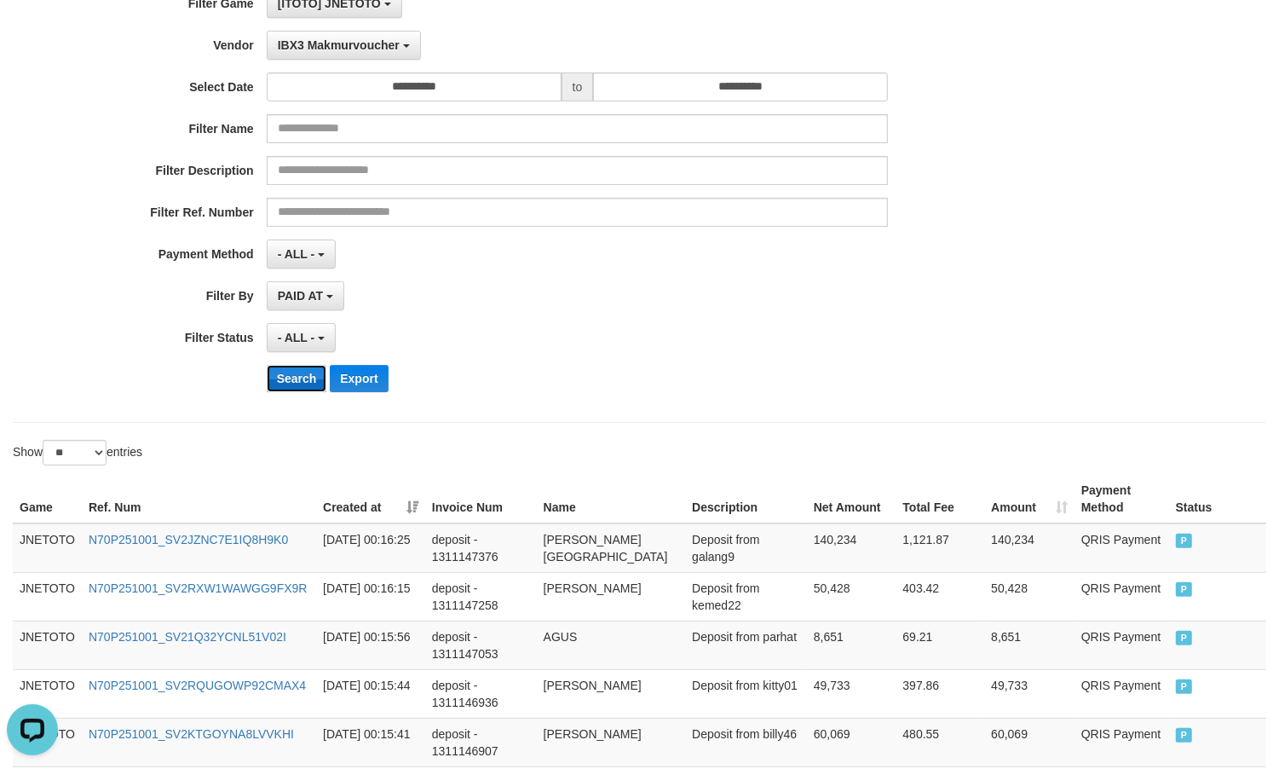
click at [282, 375] on button "Search" at bounding box center [297, 378] width 61 height 27
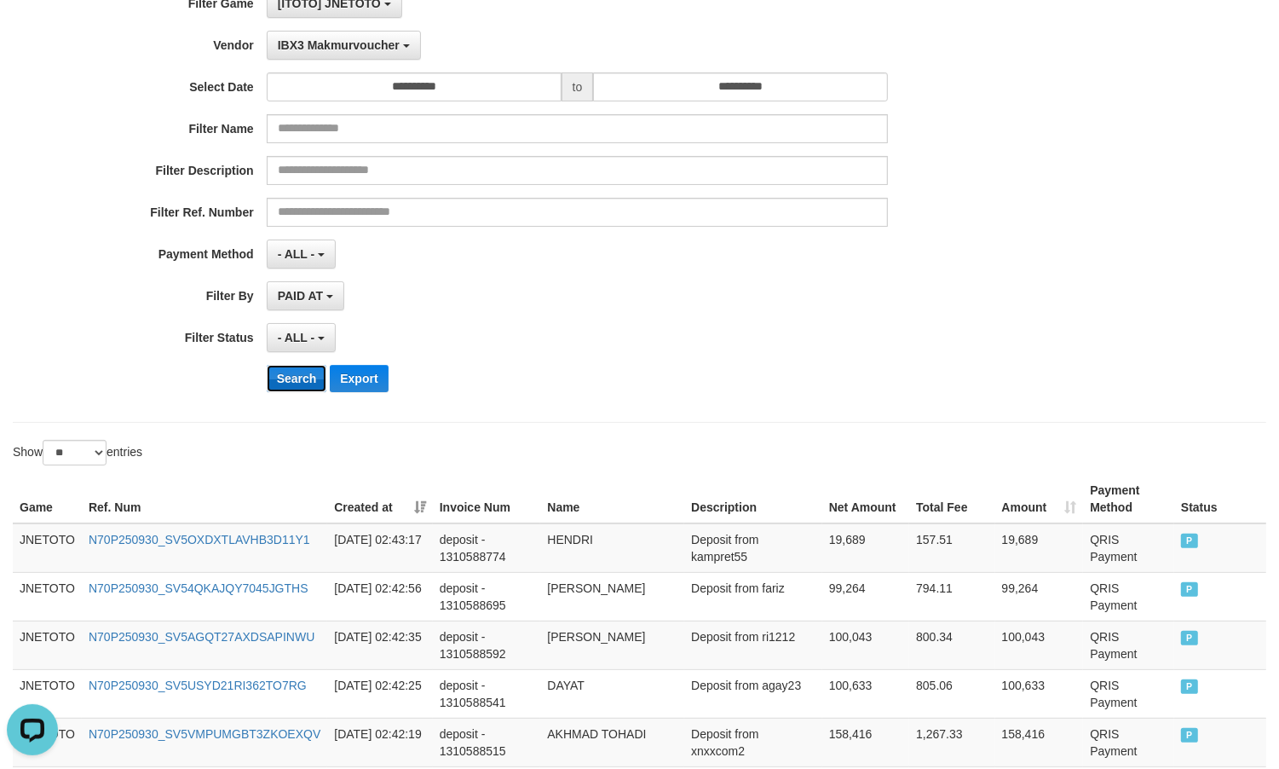
click at [313, 379] on button "Search" at bounding box center [297, 378] width 61 height 27
click at [292, 390] on button "Search" at bounding box center [297, 378] width 61 height 27
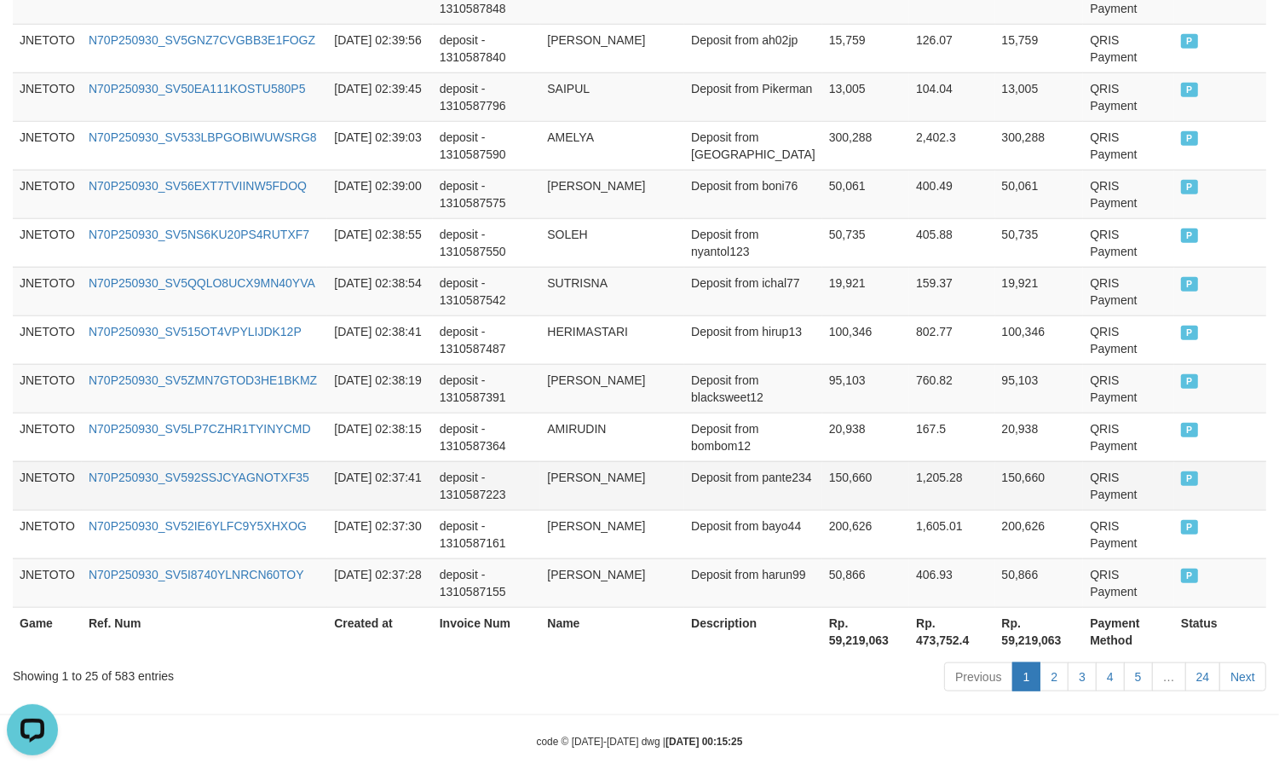
scroll to position [1302, 0]
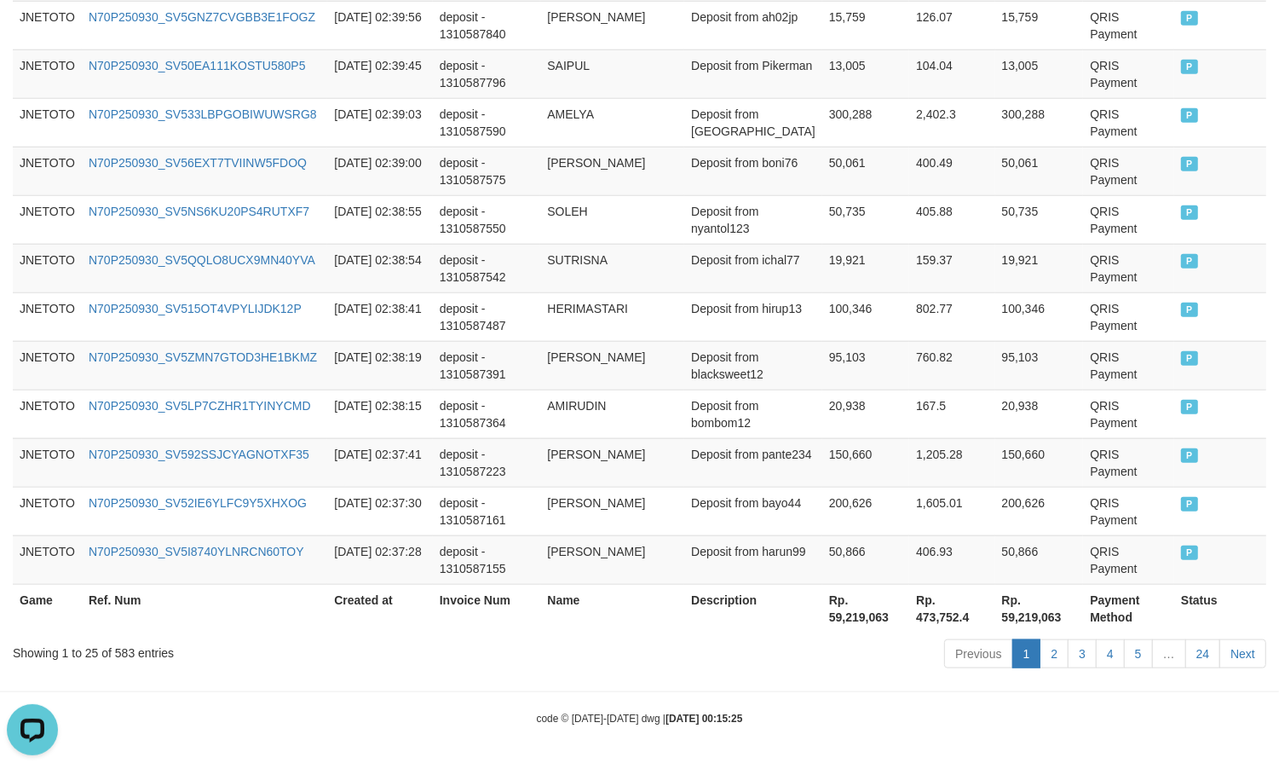
click at [117, 644] on div "Showing 1 to 25 of 583 entries" at bounding box center [266, 650] width 507 height 24
click at [119, 648] on div "Showing 1 to 25 of 583 entries" at bounding box center [266, 650] width 507 height 24
click at [126, 657] on div "Showing 1 to 25 of 583 entries" at bounding box center [266, 650] width 507 height 24
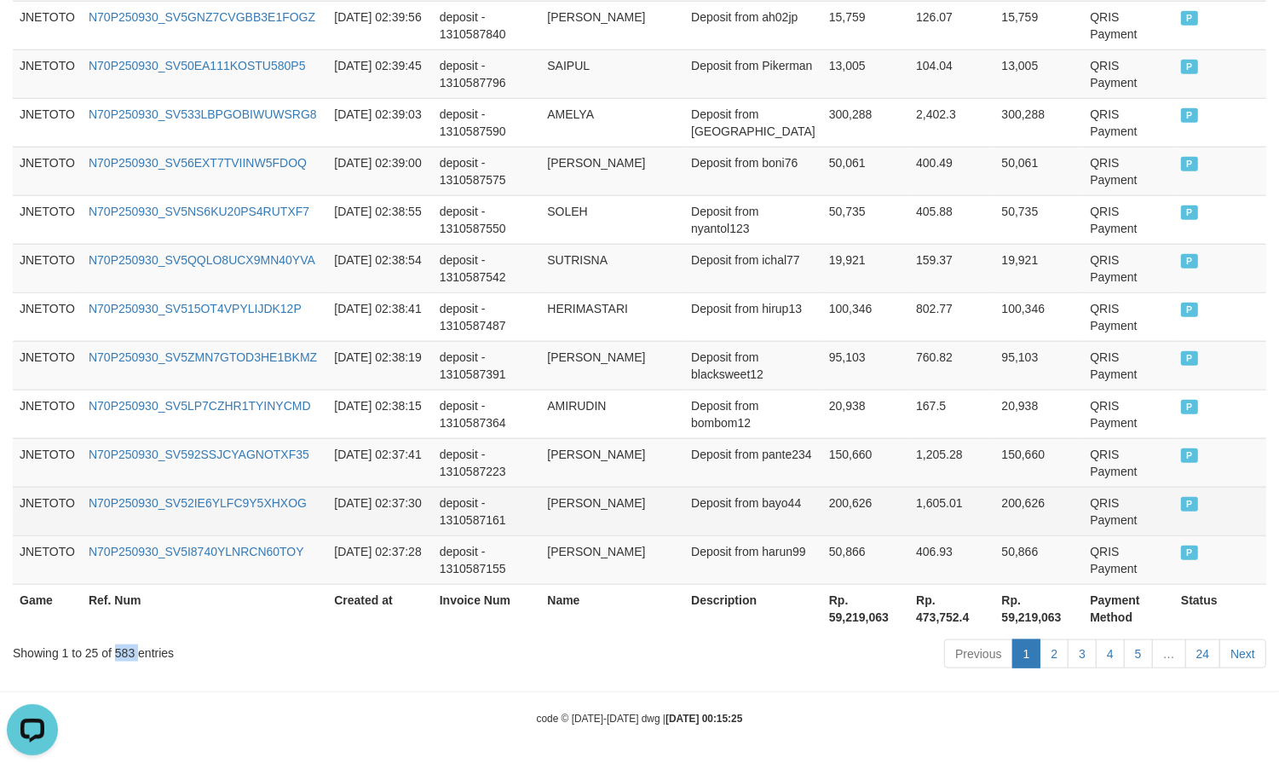
copy div "583"
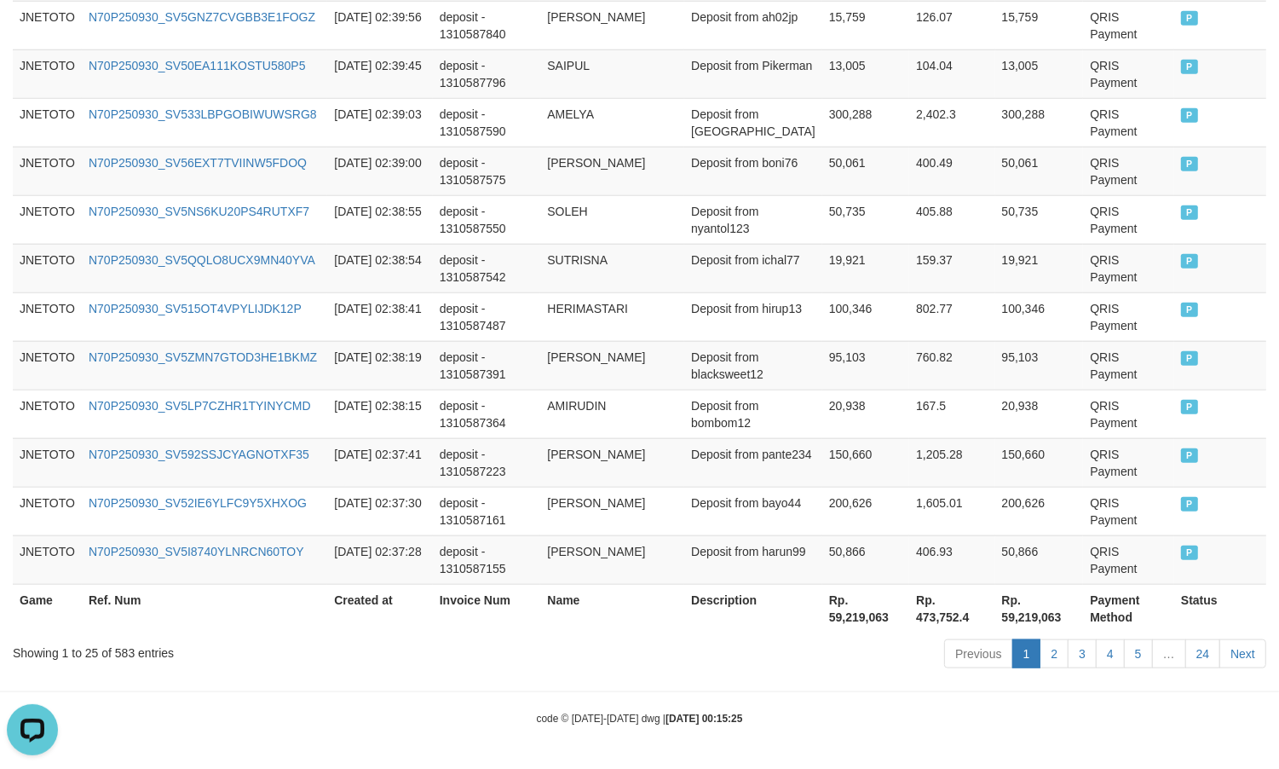
click at [842, 605] on th "Rp. 59,219,063" at bounding box center [866, 608] width 87 height 49
click at [842, 621] on th "Rp. 59,219,063" at bounding box center [866, 608] width 87 height 49
copy th "59,219,063"
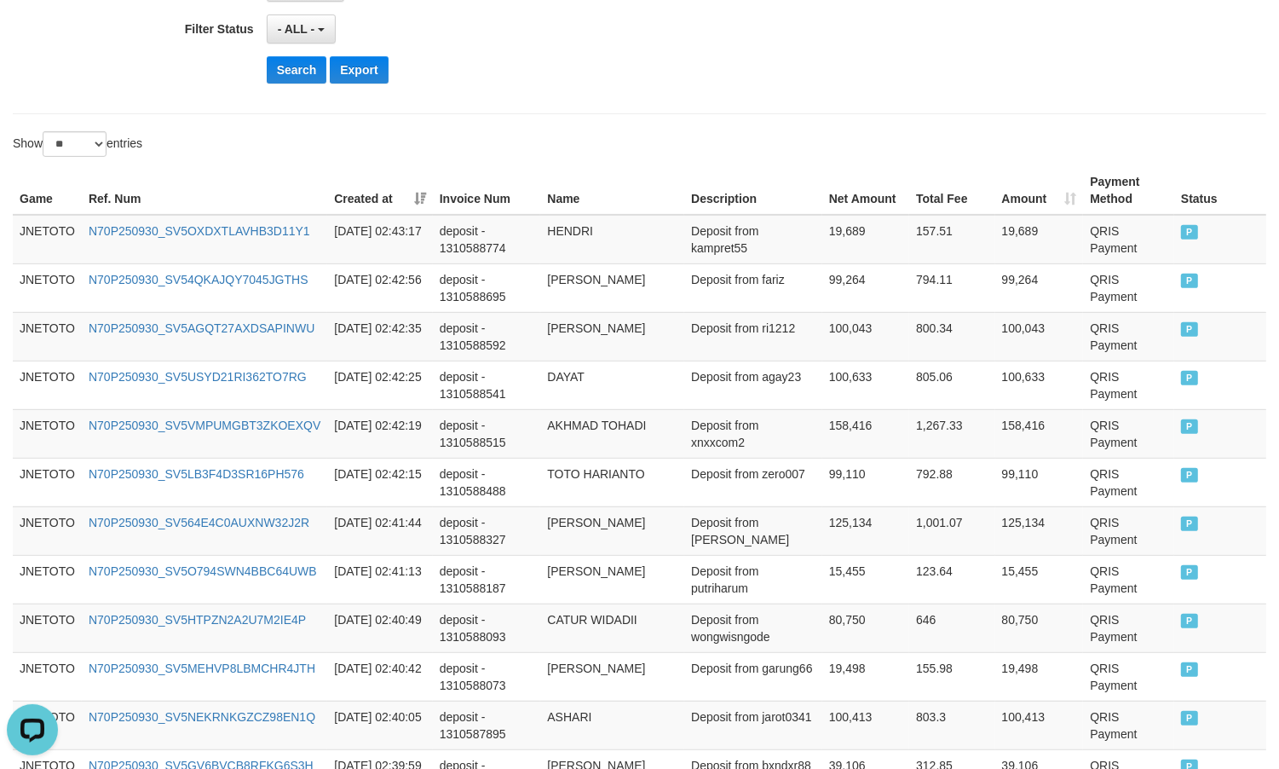
scroll to position [0, 0]
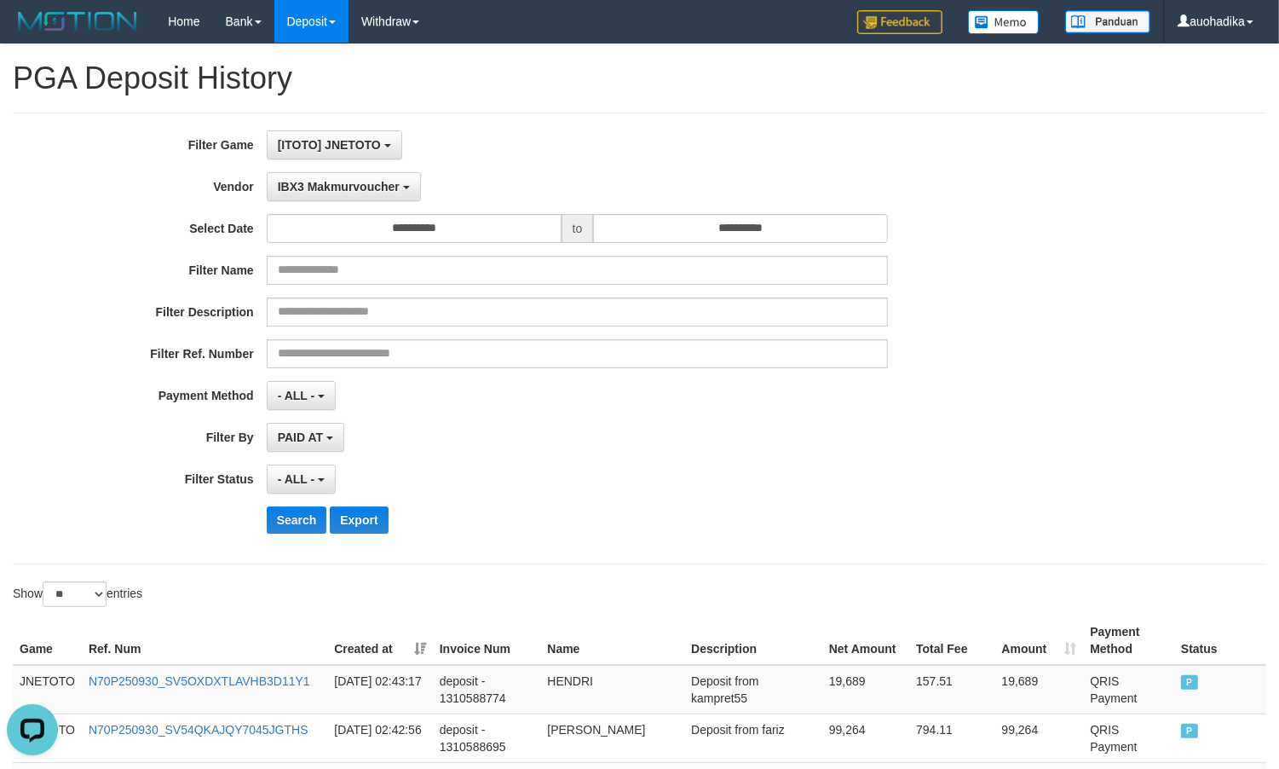
click at [689, 113] on hr at bounding box center [640, 113] width 1254 height 1
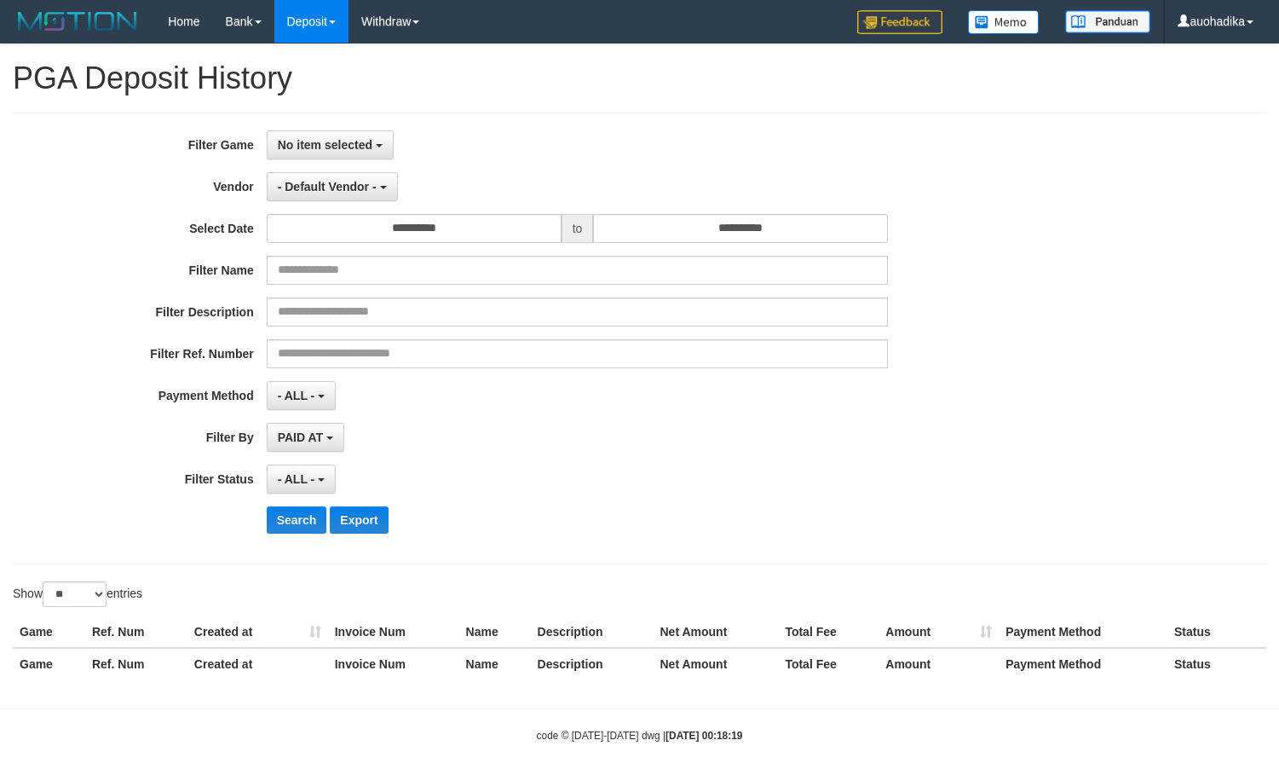
select select
select select "**"
click at [355, 149] on span "No item selected" at bounding box center [325, 145] width 95 height 14
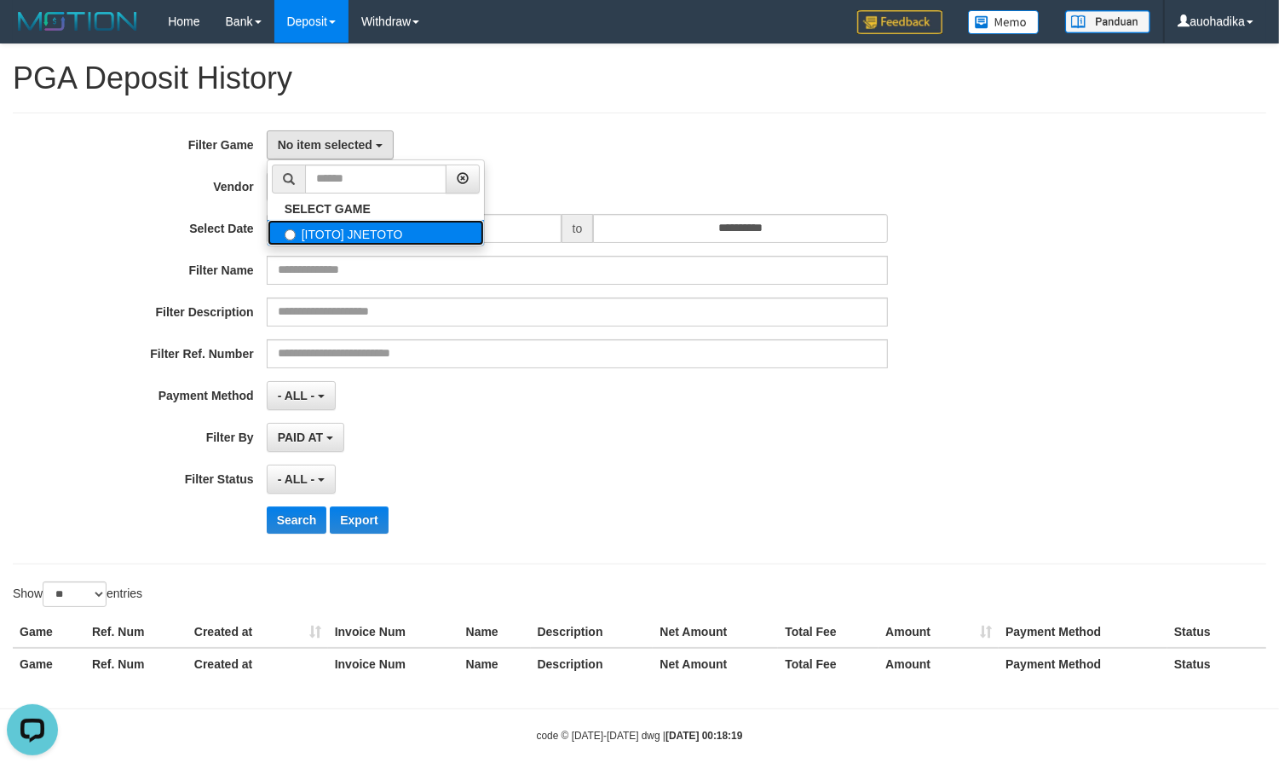
click at [393, 228] on label "[ITOTO] JNETOTO" at bounding box center [376, 233] width 217 height 26
select select "***"
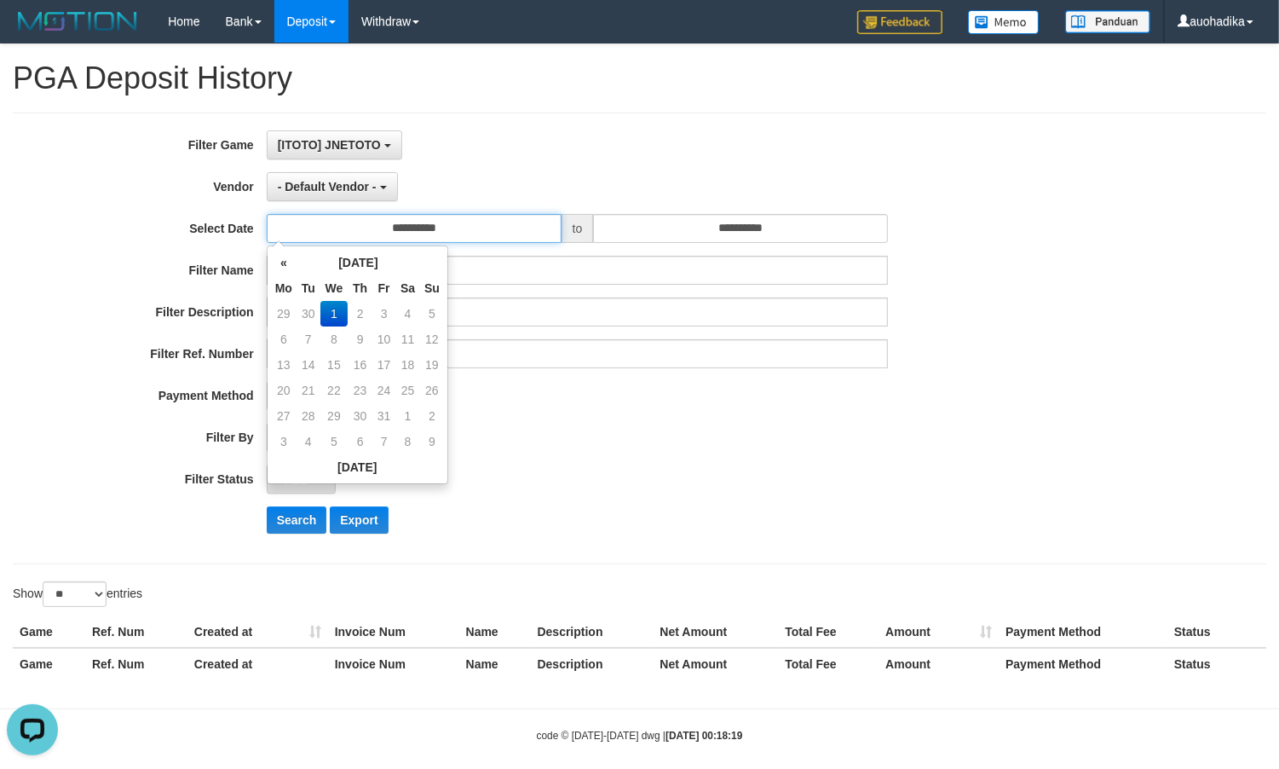
click at [372, 231] on input "**********" at bounding box center [414, 228] width 295 height 29
click at [314, 311] on td "30" at bounding box center [309, 314] width 24 height 26
type input "**********"
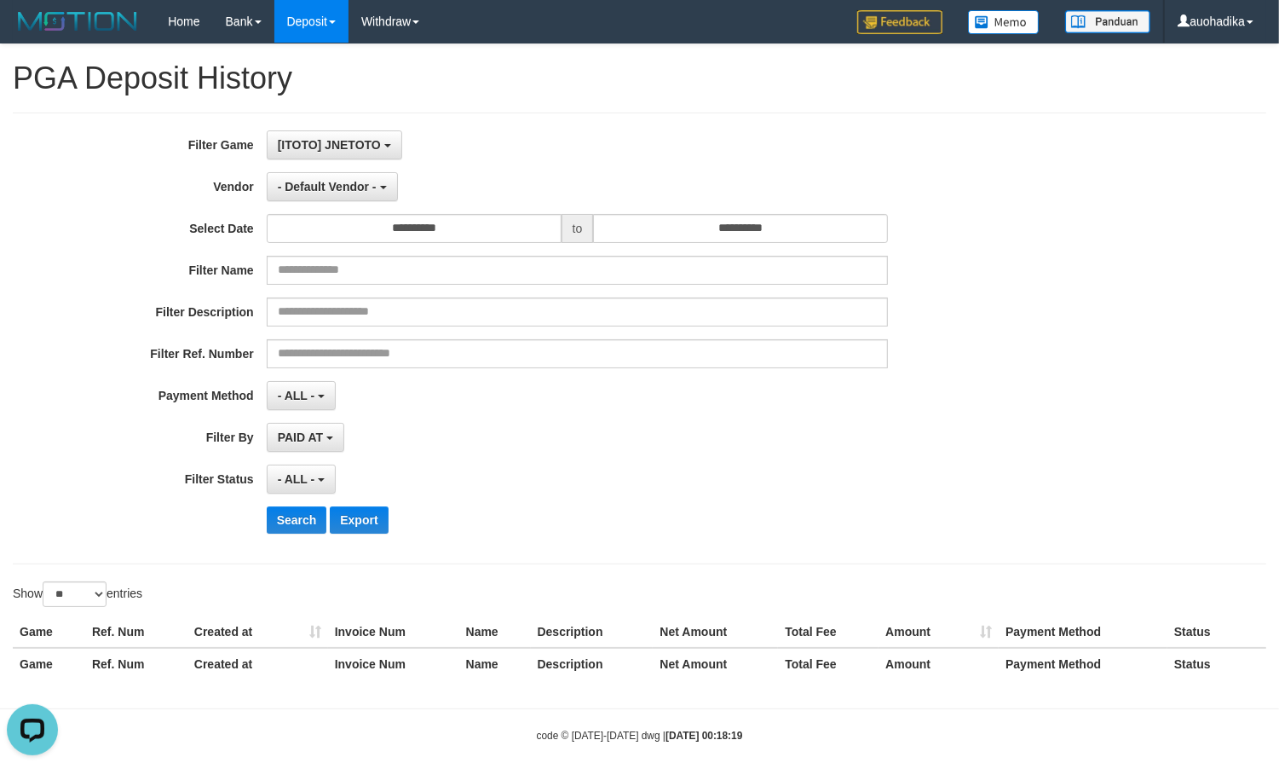
click at [578, 491] on div "- ALL - SELECT ALL - ALL - SELECT STATUS PENDING/UNPAID PAID CANCELED EXPIRED" at bounding box center [578, 479] width 622 height 29
click at [367, 198] on button "- Default Vendor -" at bounding box center [332, 186] width 131 height 29
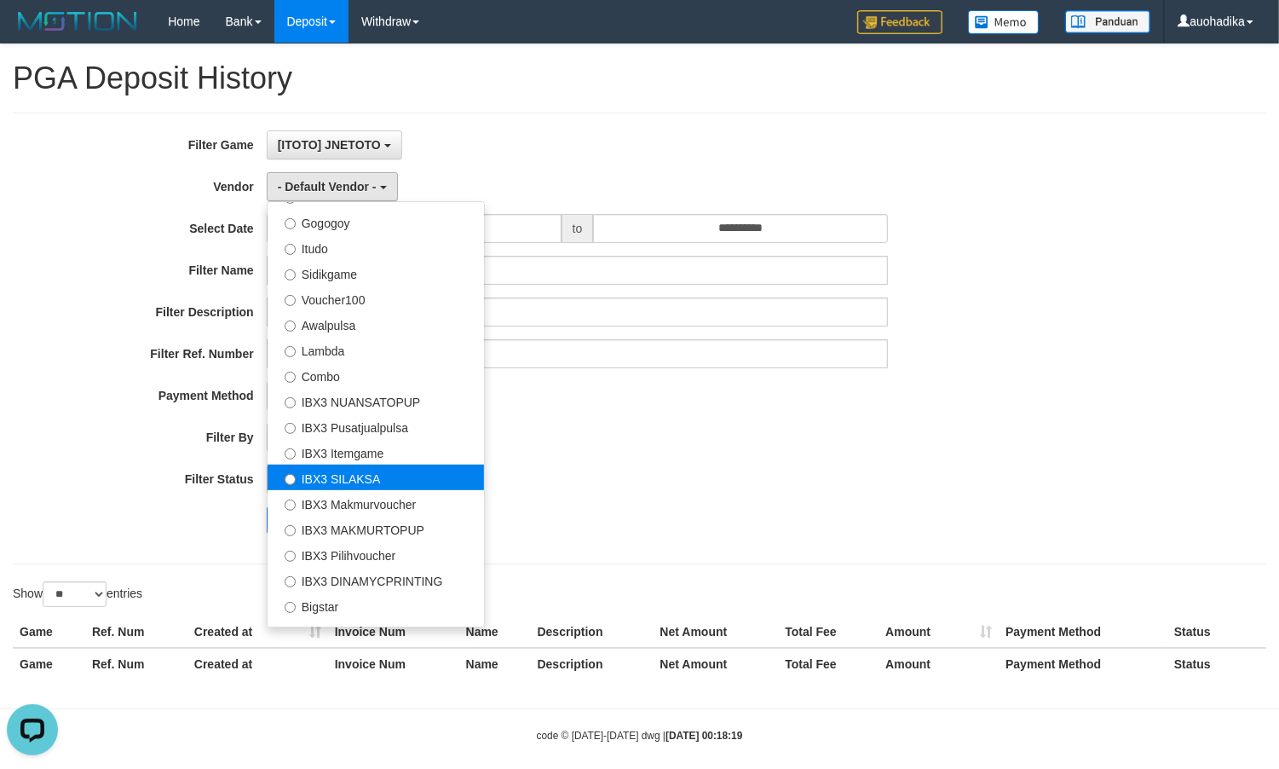
scroll to position [636, 0]
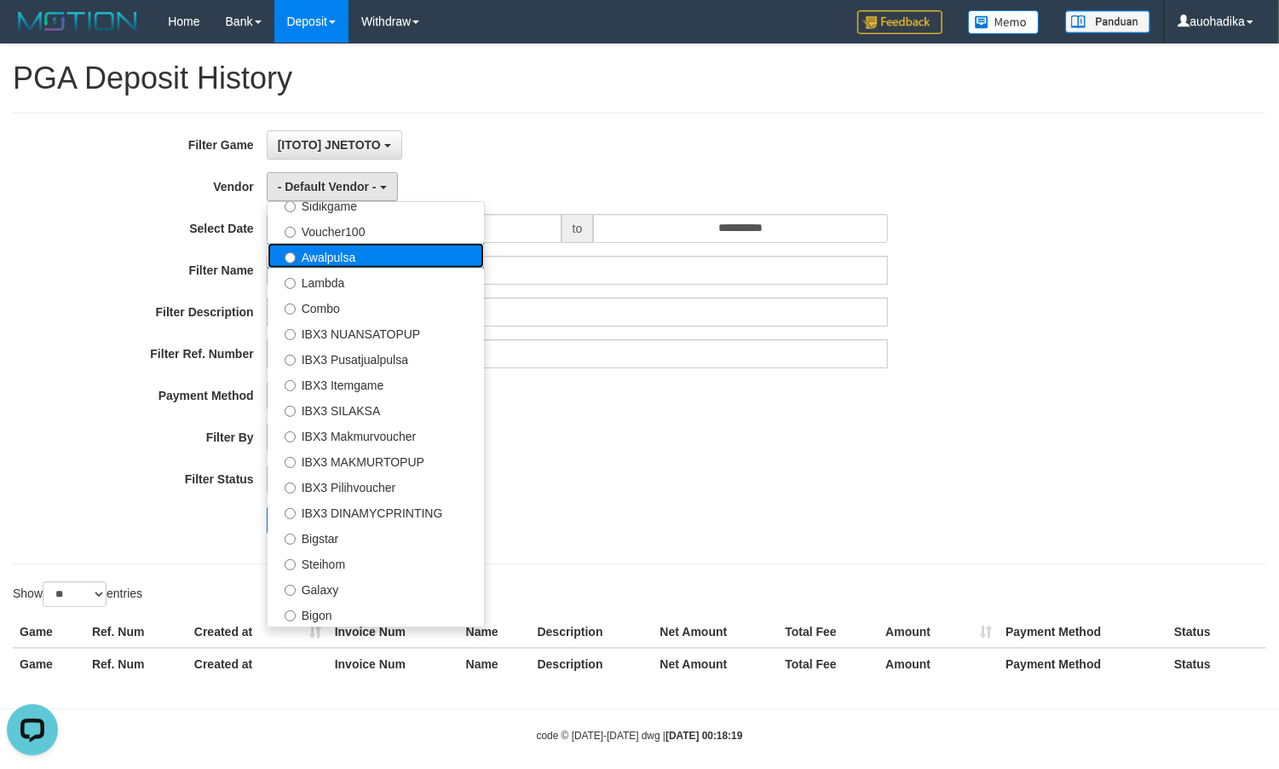
click at [341, 262] on label "Awalpulsa" at bounding box center [376, 256] width 217 height 26
select select "**********"
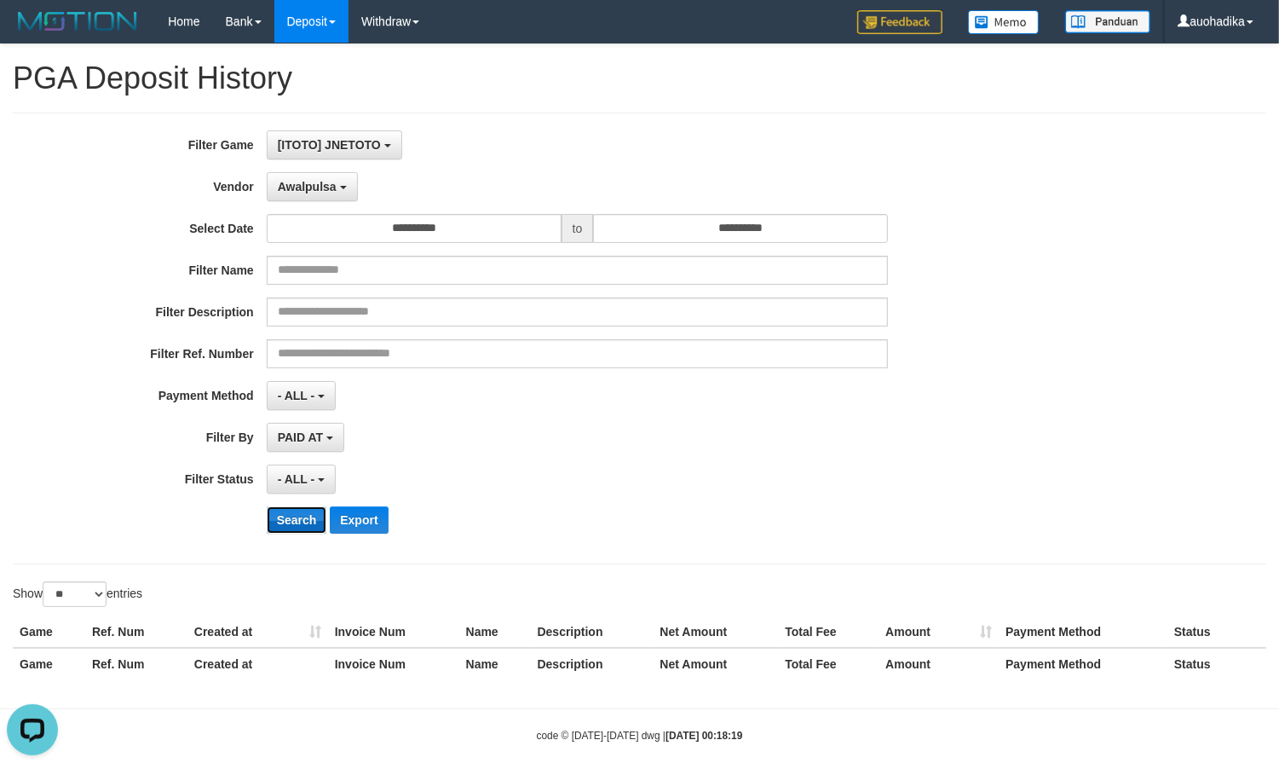
click at [281, 526] on button "Search" at bounding box center [297, 519] width 61 height 27
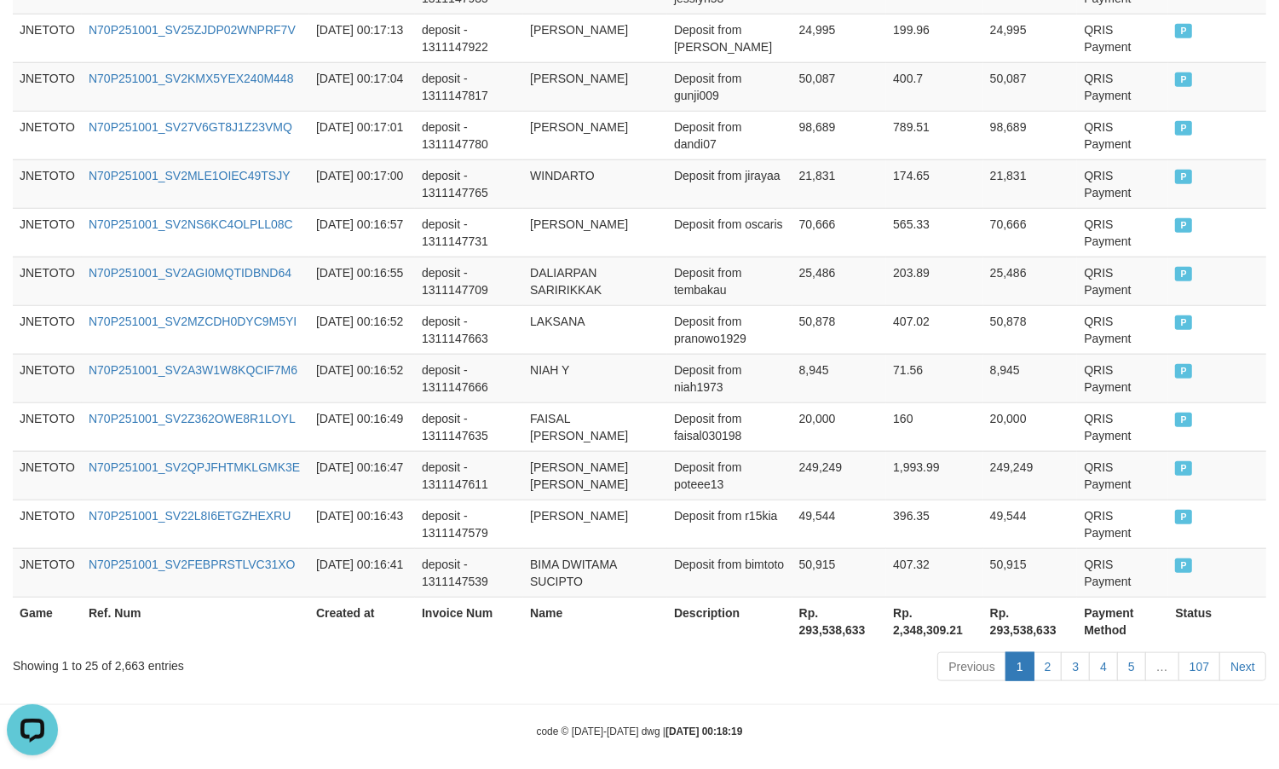
scroll to position [1302, 0]
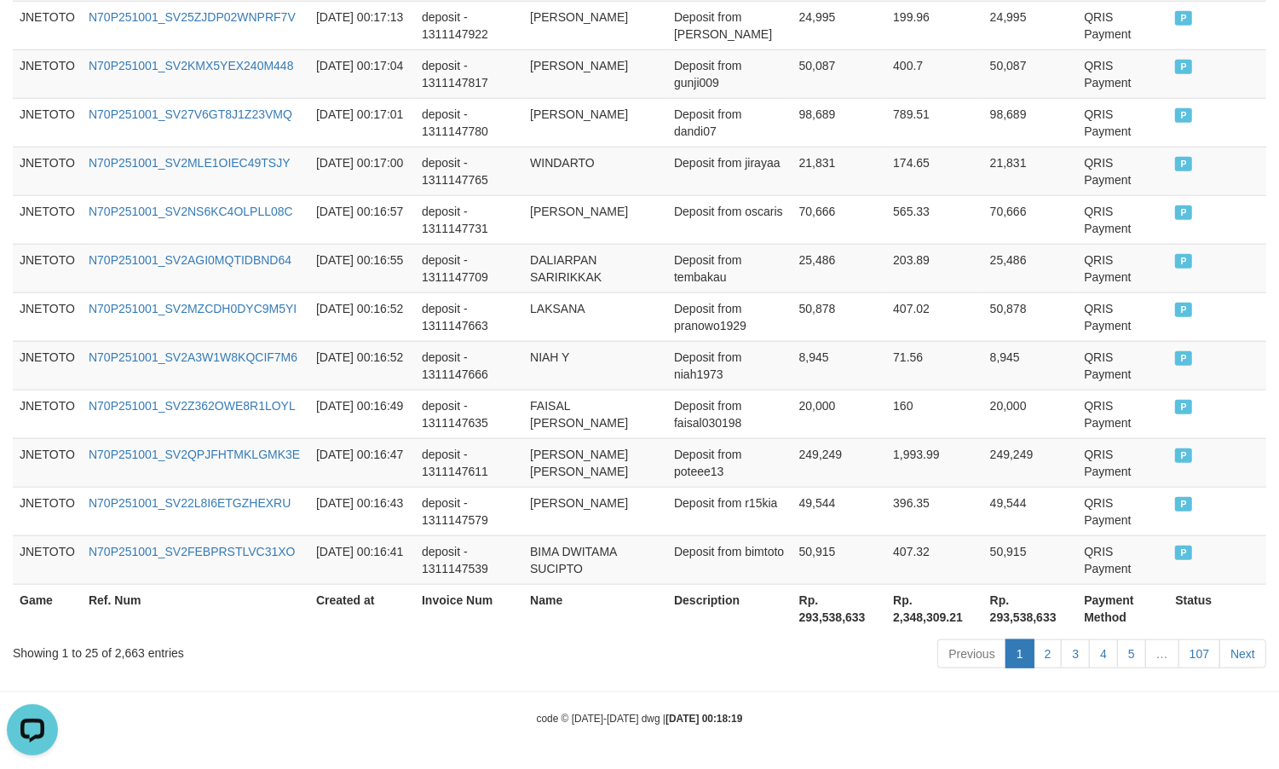
click at [121, 657] on div "Showing 1 to 25 of 2,663 entries" at bounding box center [266, 650] width 507 height 24
copy div "2,663"
click at [850, 621] on th "Rp. 293,538,633" at bounding box center [840, 608] width 95 height 49
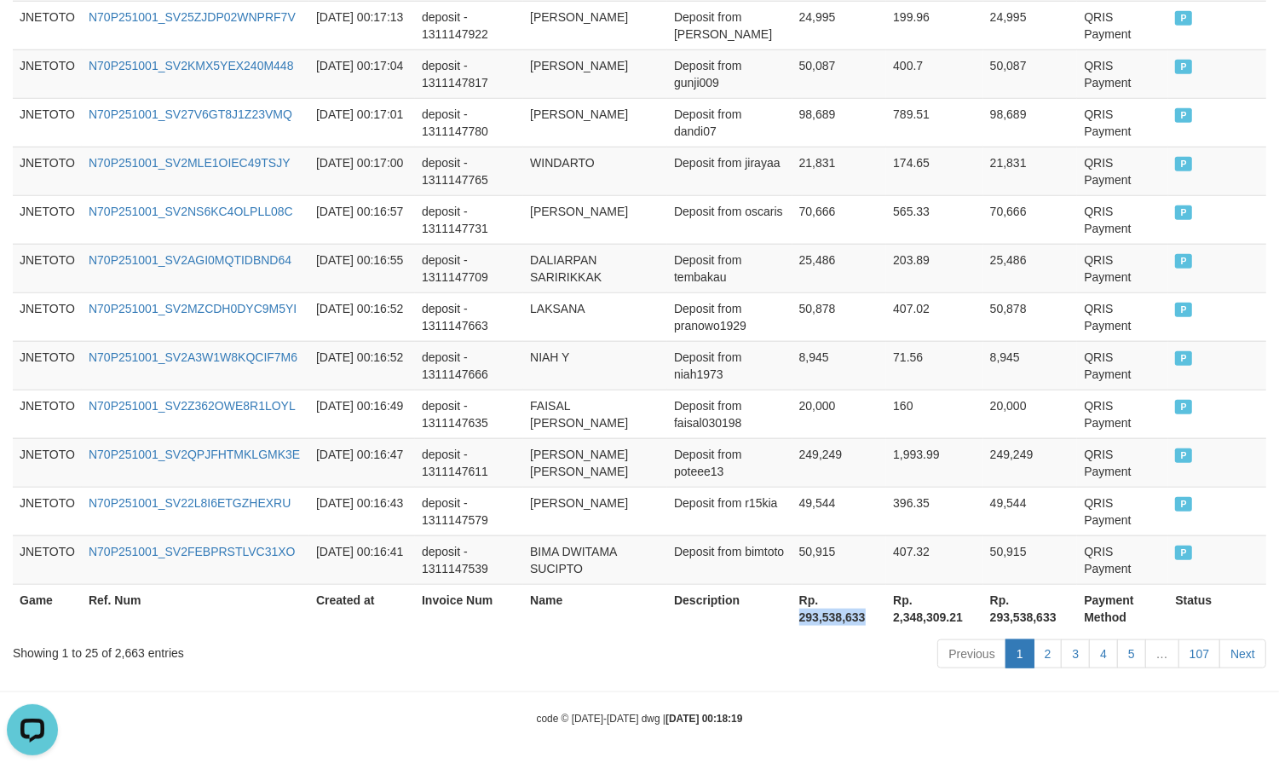
copy th "293,538,633"
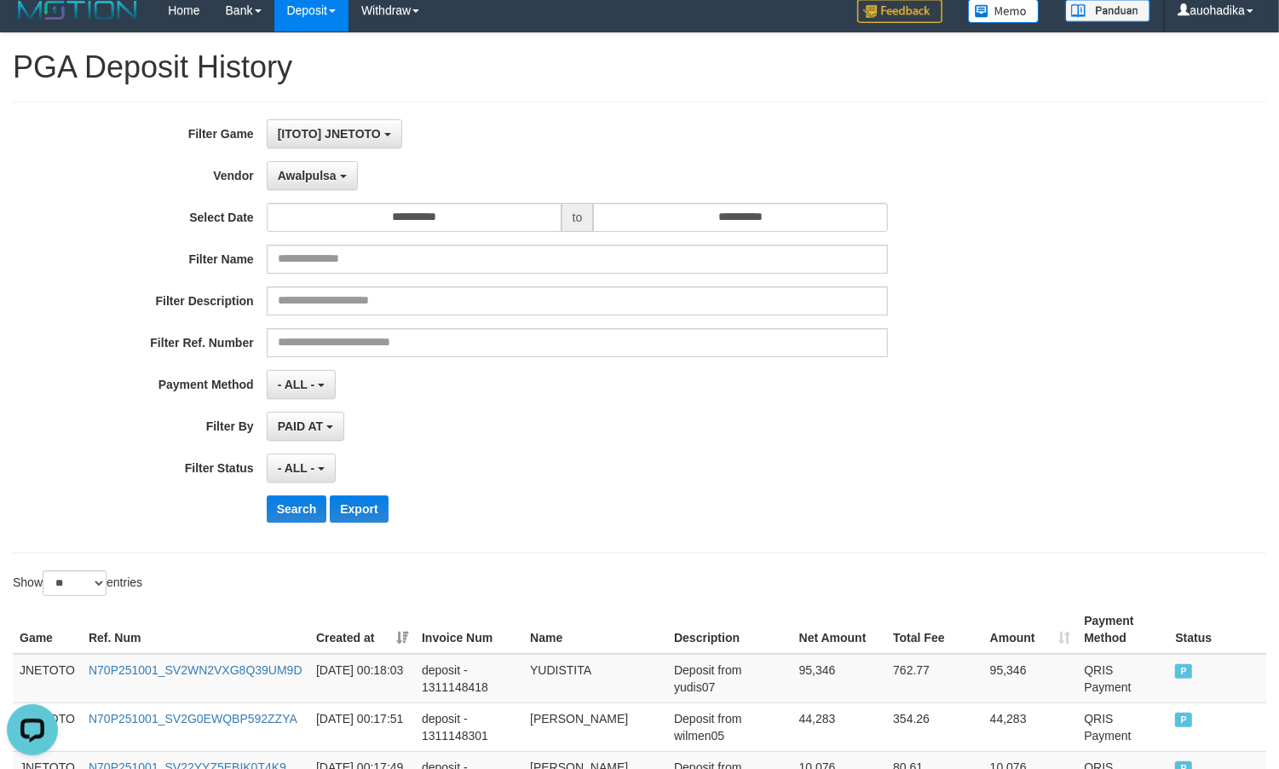
scroll to position [0, 0]
